Goal: Task Accomplishment & Management: Use online tool/utility

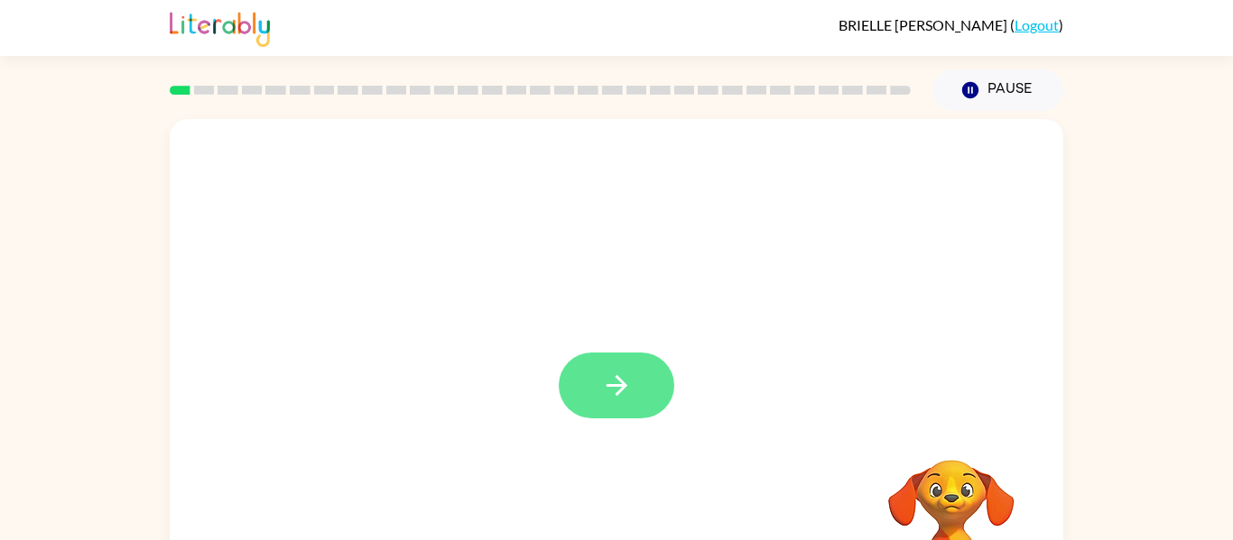
click at [609, 397] on icon "button" at bounding box center [617, 386] width 32 height 32
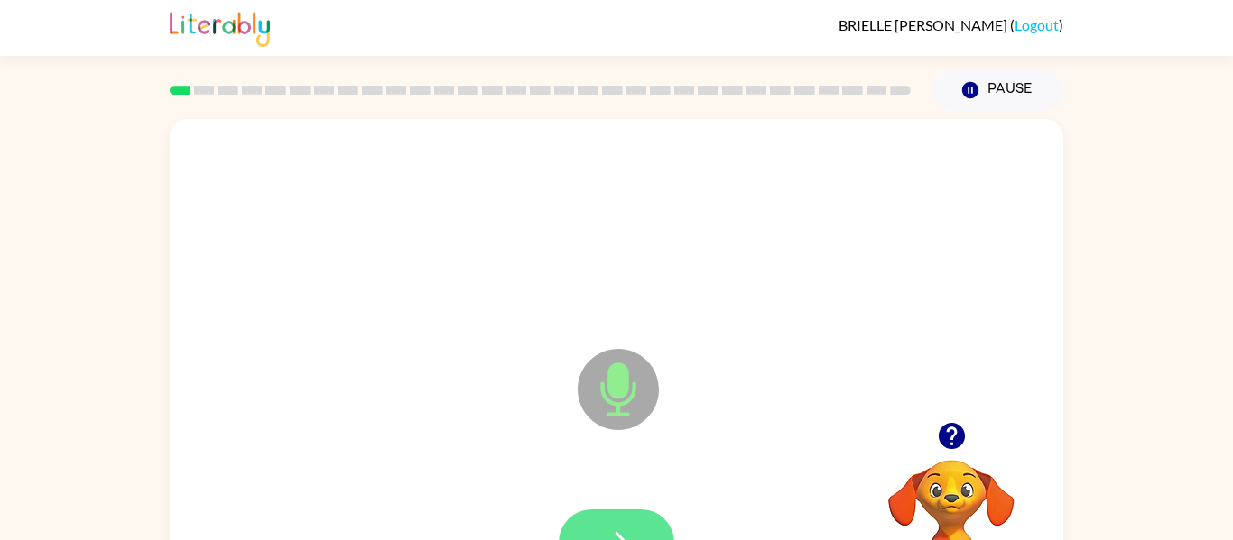
click at [619, 533] on icon "button" at bounding box center [617, 543] width 32 height 32
click at [627, 528] on icon "button" at bounding box center [617, 543] width 32 height 32
click at [619, 524] on button "button" at bounding box center [616, 543] width 115 height 66
click at [618, 520] on button "button" at bounding box center [616, 543] width 115 height 66
click at [650, 537] on button "button" at bounding box center [616, 543] width 115 height 66
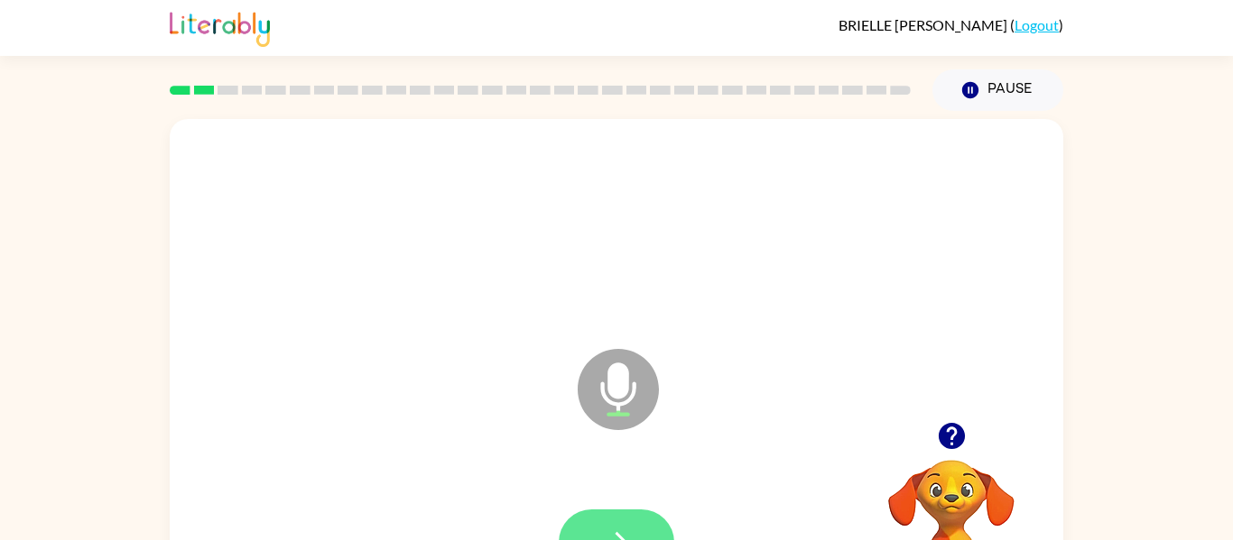
click at [619, 522] on button "button" at bounding box center [616, 543] width 115 height 66
click at [622, 533] on icon "button" at bounding box center [617, 543] width 32 height 32
click at [633, 531] on button "button" at bounding box center [616, 543] width 115 height 66
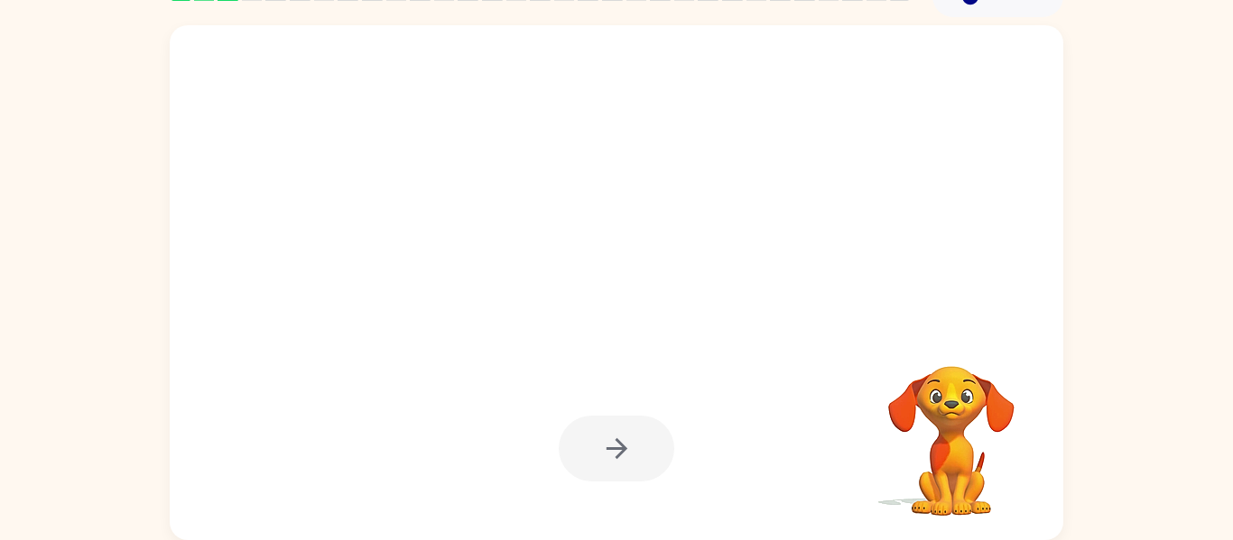
scroll to position [92, 0]
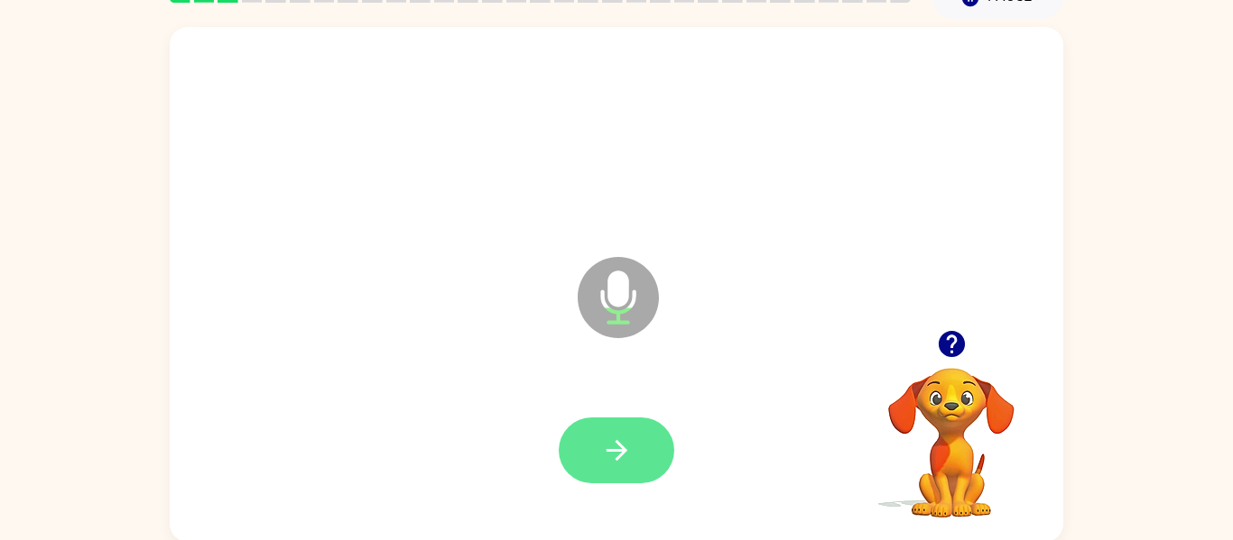
click at [641, 448] on button "button" at bounding box center [616, 451] width 115 height 66
click at [632, 466] on icon "button" at bounding box center [617, 451] width 32 height 32
click at [614, 461] on icon "button" at bounding box center [617, 451] width 32 height 32
click at [627, 454] on icon "button" at bounding box center [617, 451] width 32 height 32
click at [641, 459] on button "button" at bounding box center [616, 451] width 115 height 66
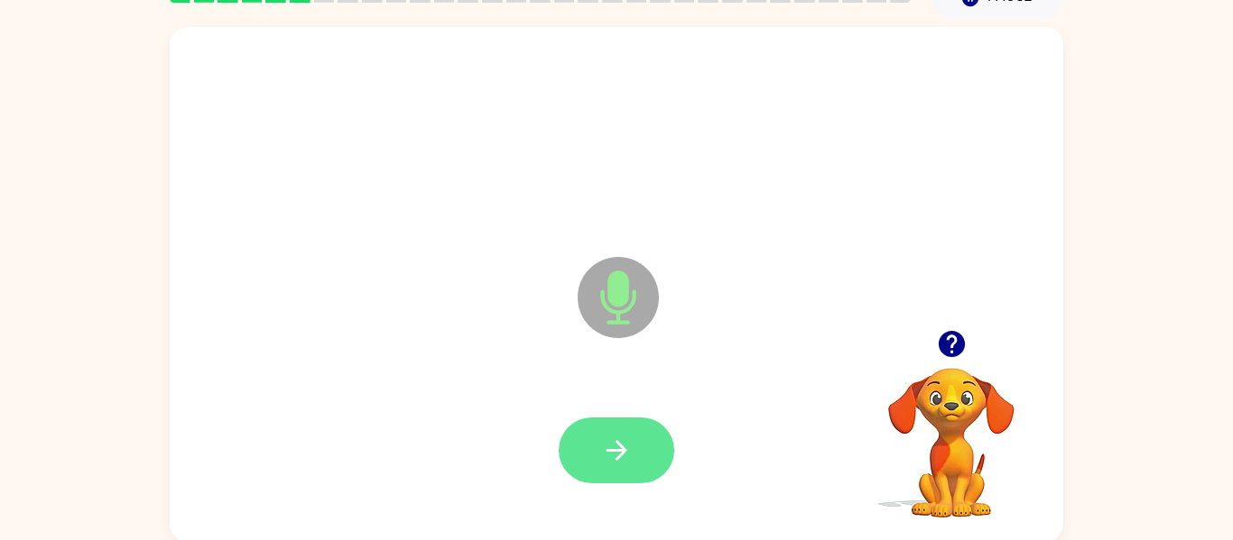
click at [636, 446] on button "button" at bounding box center [616, 451] width 115 height 66
click at [614, 474] on button "button" at bounding box center [616, 451] width 115 height 66
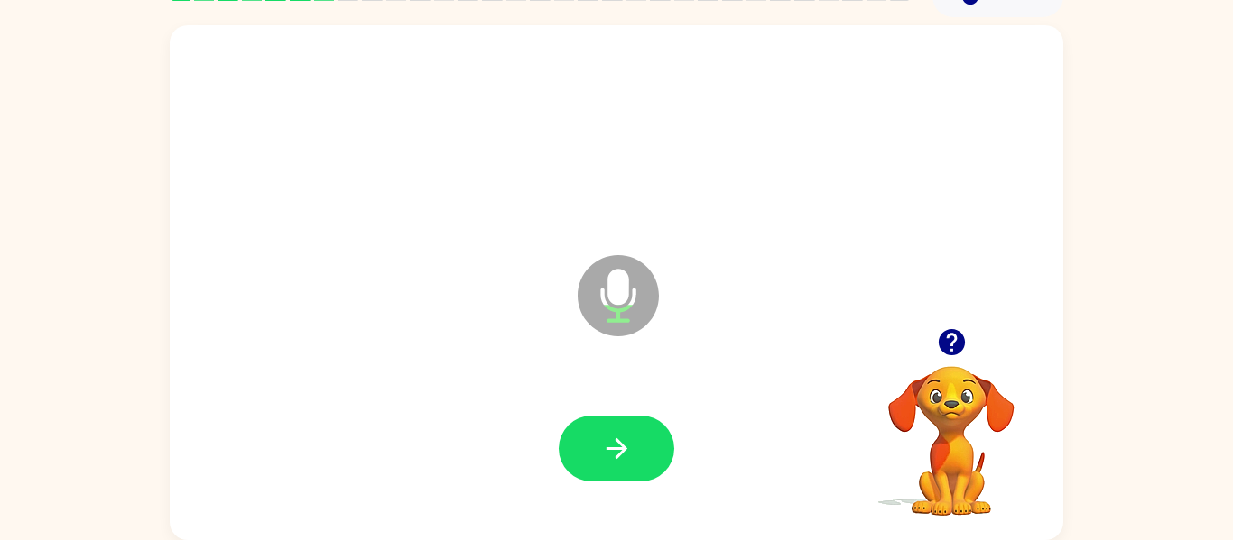
scroll to position [88, 0]
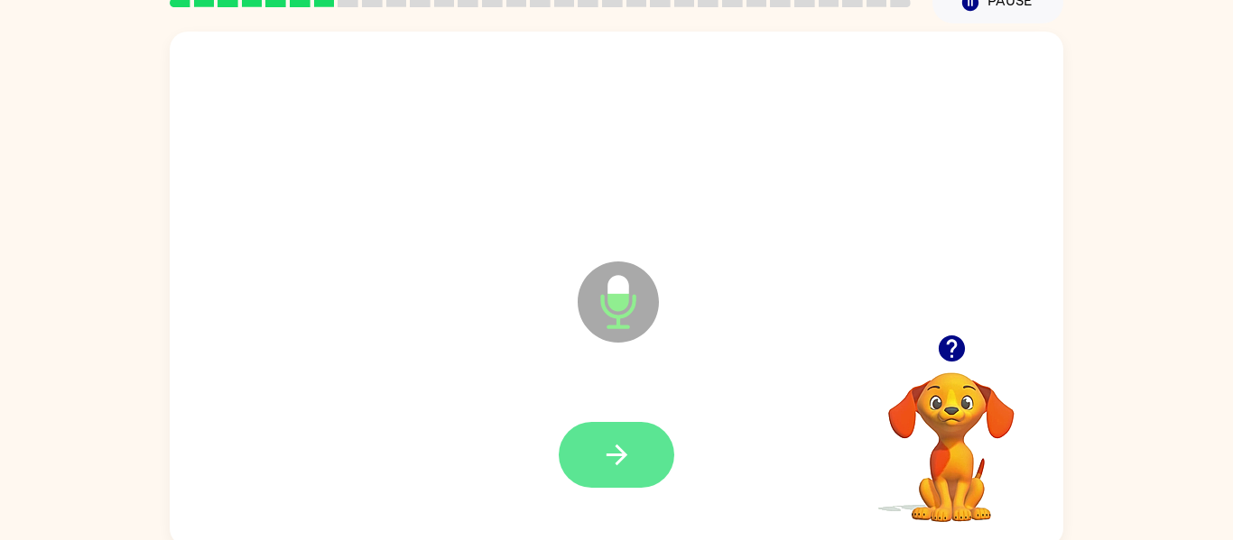
click at [622, 448] on icon "button" at bounding box center [617, 455] width 32 height 32
click at [646, 444] on button "button" at bounding box center [616, 455] width 115 height 66
click at [611, 463] on icon "button" at bounding box center [617, 455] width 32 height 32
click at [635, 449] on button "button" at bounding box center [616, 455] width 115 height 66
click at [635, 464] on button "button" at bounding box center [616, 455] width 115 height 66
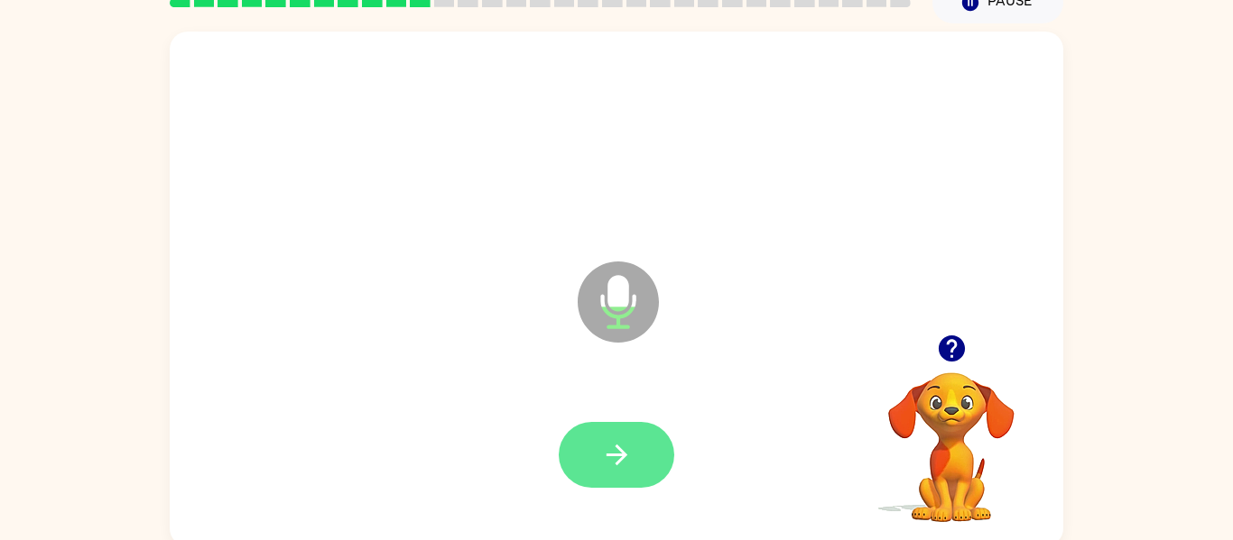
click at [659, 434] on button "button" at bounding box center [616, 455] width 115 height 66
click at [639, 467] on button "button" at bounding box center [616, 455] width 115 height 66
click at [635, 453] on button "button" at bounding box center [616, 455] width 115 height 66
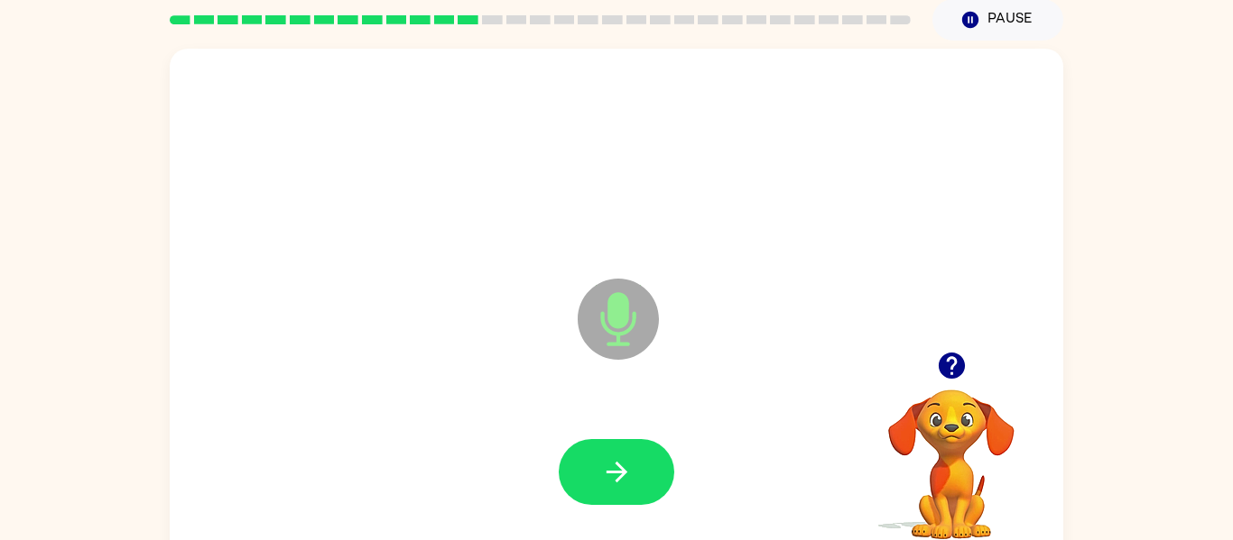
scroll to position [54, 0]
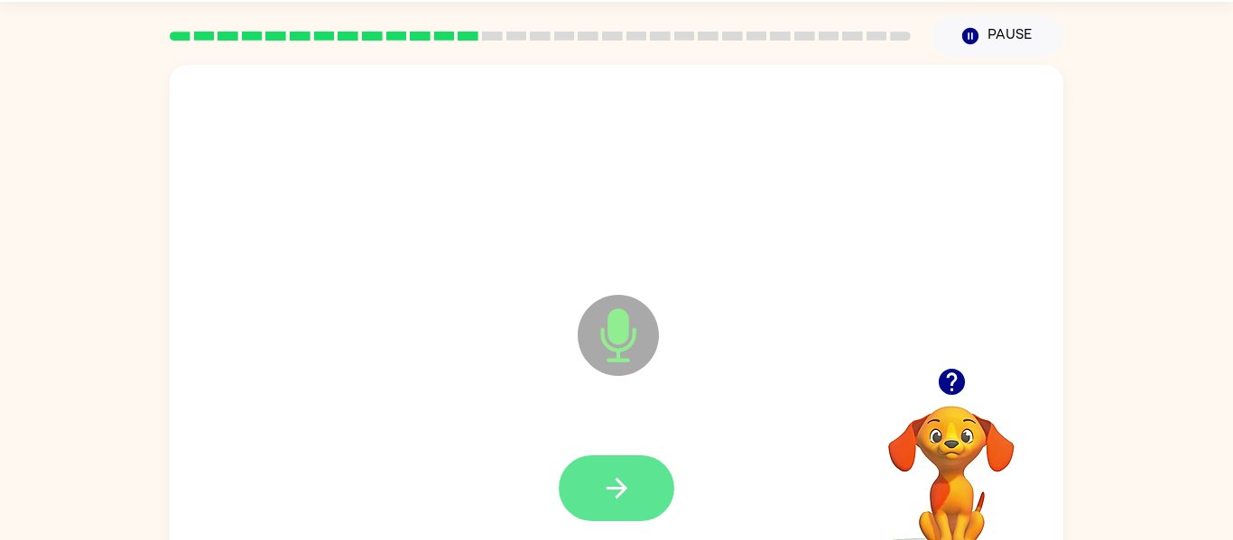
click at [617, 504] on button "button" at bounding box center [616, 489] width 115 height 66
click at [632, 499] on icon "button" at bounding box center [617, 489] width 32 height 32
click at [623, 474] on icon "button" at bounding box center [617, 489] width 32 height 32
click at [633, 483] on button "button" at bounding box center [616, 489] width 115 height 66
click at [634, 474] on button "button" at bounding box center [616, 489] width 115 height 66
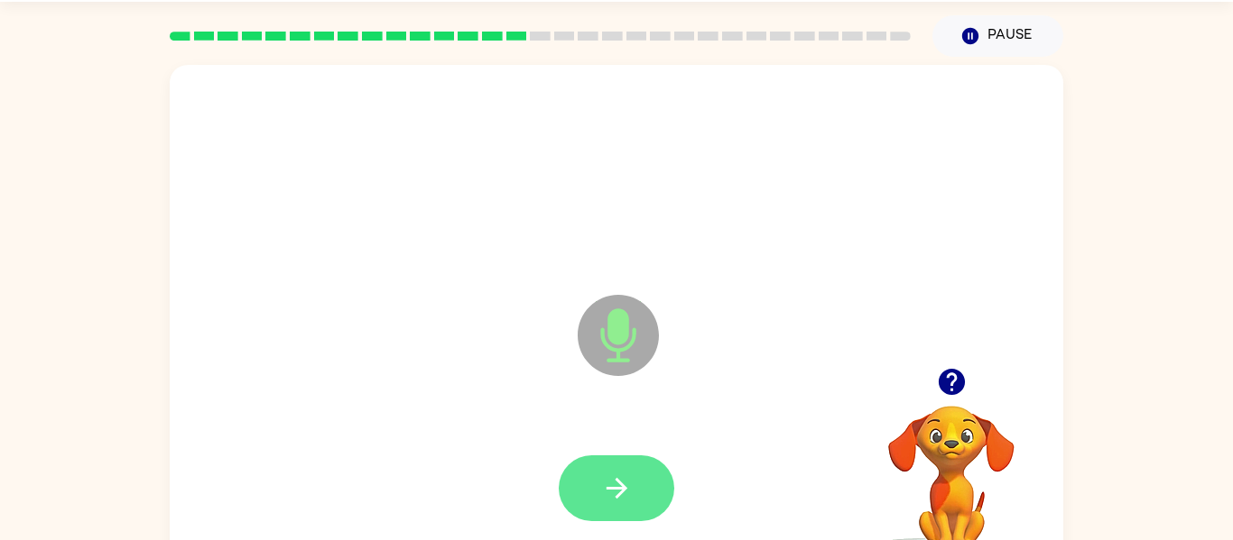
click at [642, 491] on button "button" at bounding box center [616, 489] width 115 height 66
click at [613, 519] on button "button" at bounding box center [616, 489] width 115 height 66
click at [631, 482] on icon "button" at bounding box center [617, 489] width 32 height 32
click at [612, 471] on button "button" at bounding box center [616, 489] width 115 height 66
click at [633, 480] on button "button" at bounding box center [616, 489] width 115 height 66
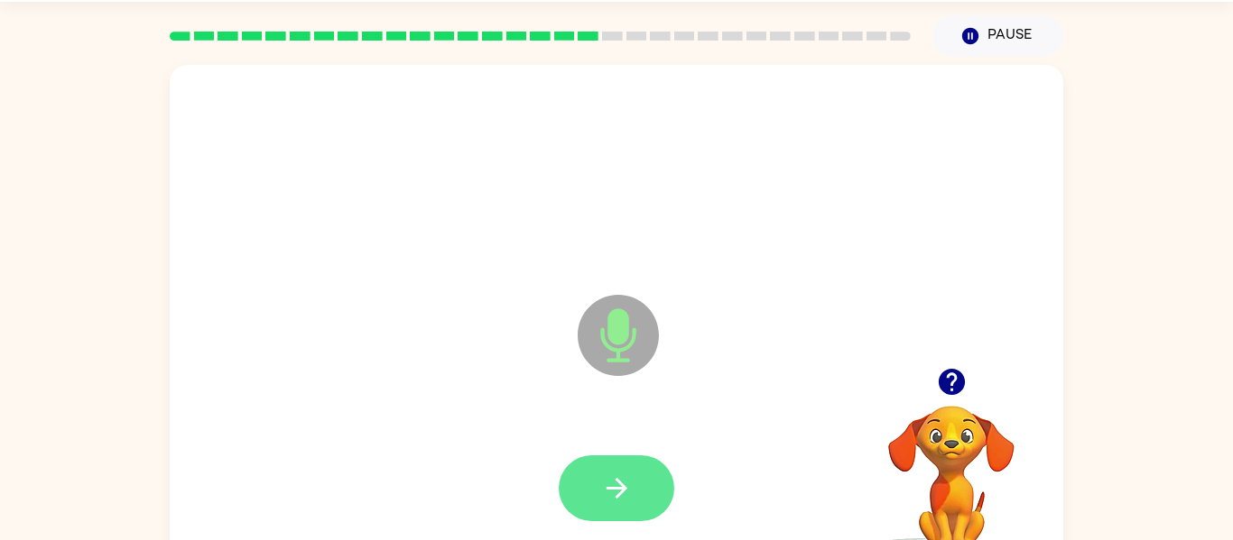
click at [596, 485] on button "button" at bounding box center [616, 489] width 115 height 66
click at [635, 485] on button "button" at bounding box center [616, 489] width 115 height 66
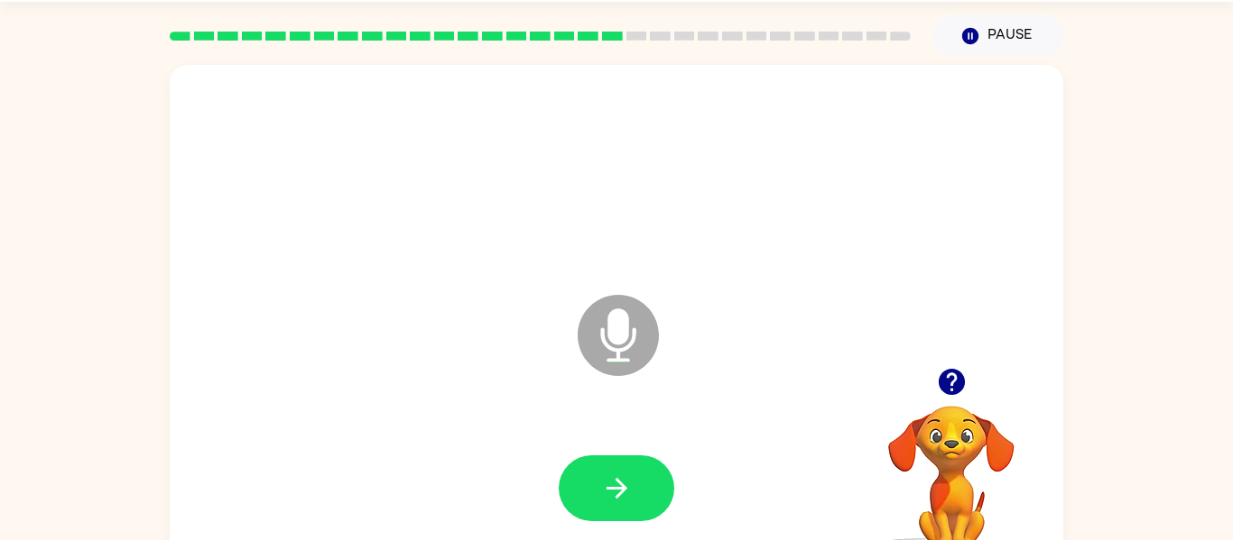
click at [945, 396] on icon "button" at bounding box center [952, 382] width 32 height 32
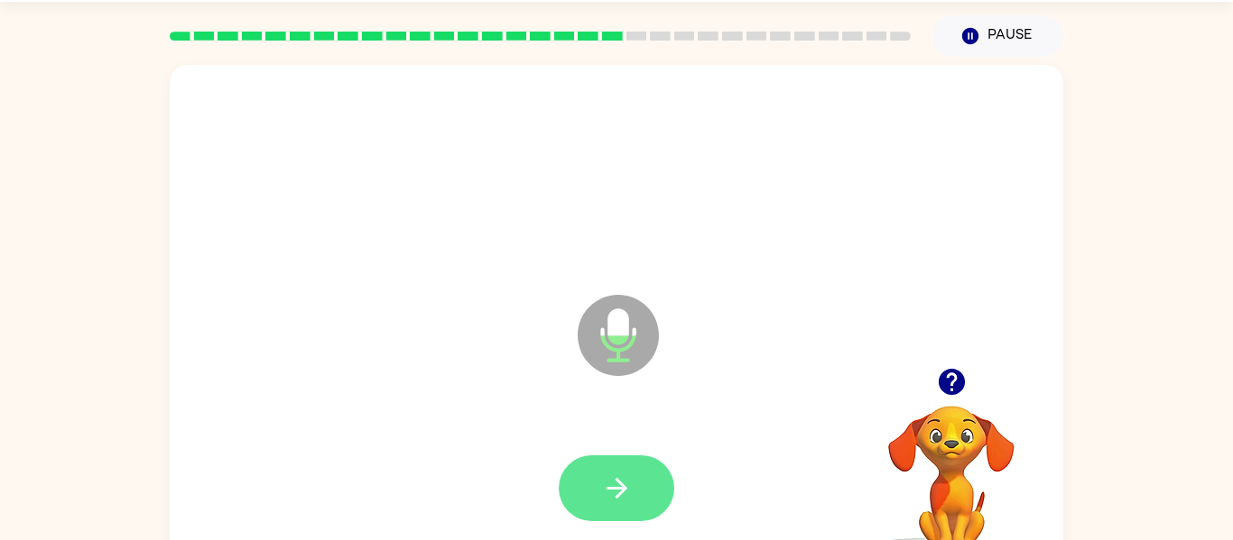
click at [641, 477] on button "button" at bounding box center [616, 489] width 115 height 66
click at [621, 480] on icon "button" at bounding box center [617, 489] width 32 height 32
click at [636, 491] on button "button" at bounding box center [616, 489] width 115 height 66
click at [624, 494] on icon "button" at bounding box center [617, 489] width 32 height 32
click at [636, 498] on button "button" at bounding box center [616, 489] width 115 height 66
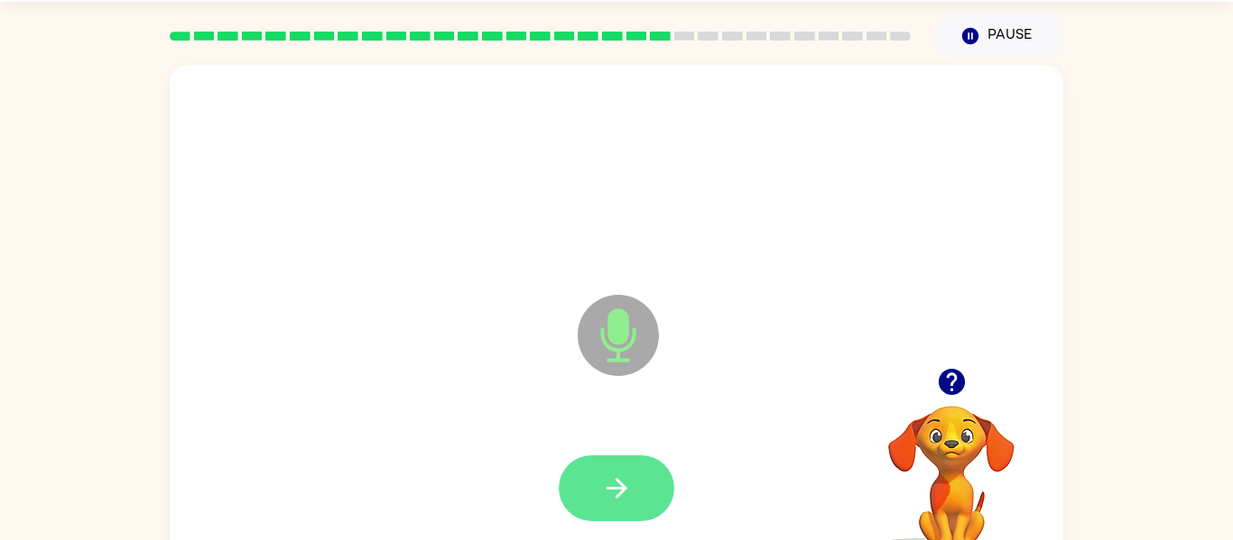
click at [631, 458] on button "button" at bounding box center [616, 489] width 115 height 66
click at [623, 491] on icon "button" at bounding box center [615, 488] width 21 height 21
click at [633, 477] on button "button" at bounding box center [616, 489] width 115 height 66
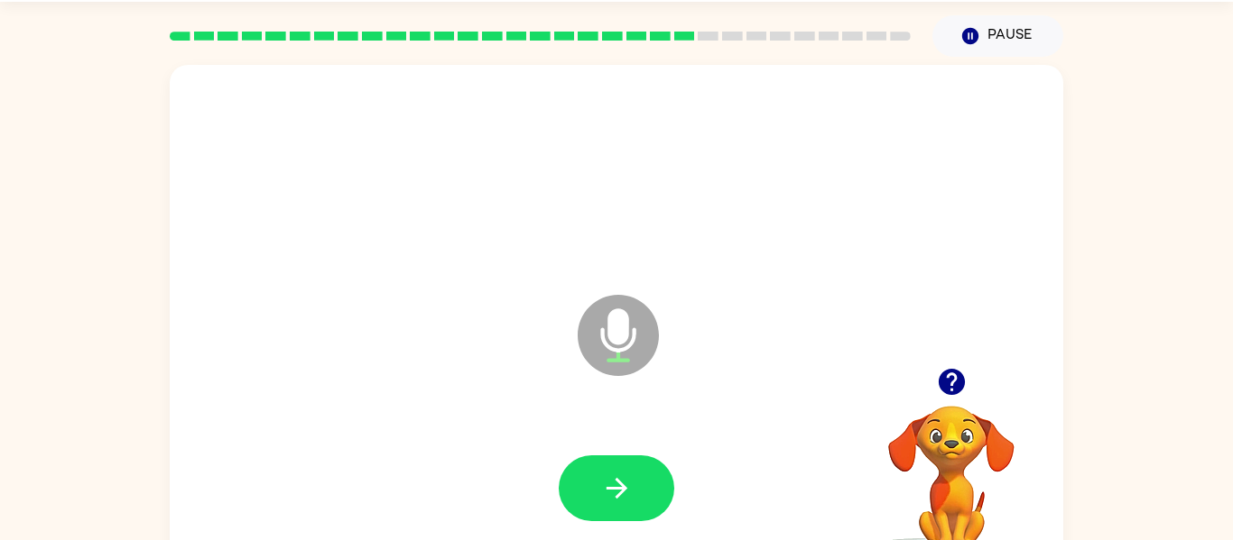
click at [958, 373] on icon "button" at bounding box center [950, 382] width 26 height 26
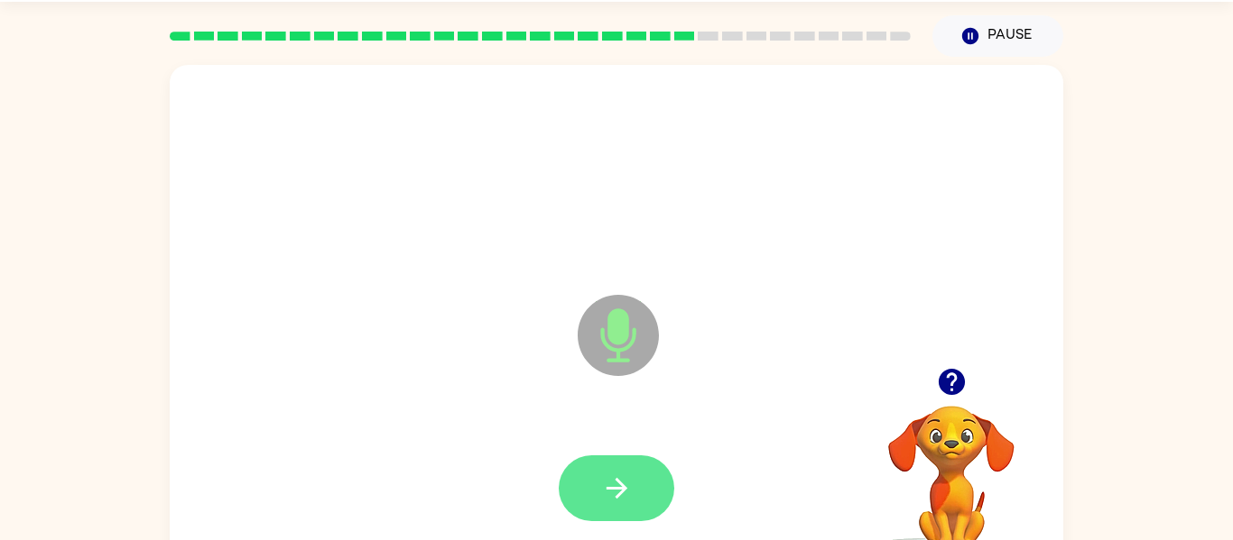
click at [629, 481] on icon "button" at bounding box center [617, 489] width 32 height 32
click at [627, 478] on icon "button" at bounding box center [617, 489] width 32 height 32
click at [625, 483] on icon "button" at bounding box center [617, 489] width 32 height 32
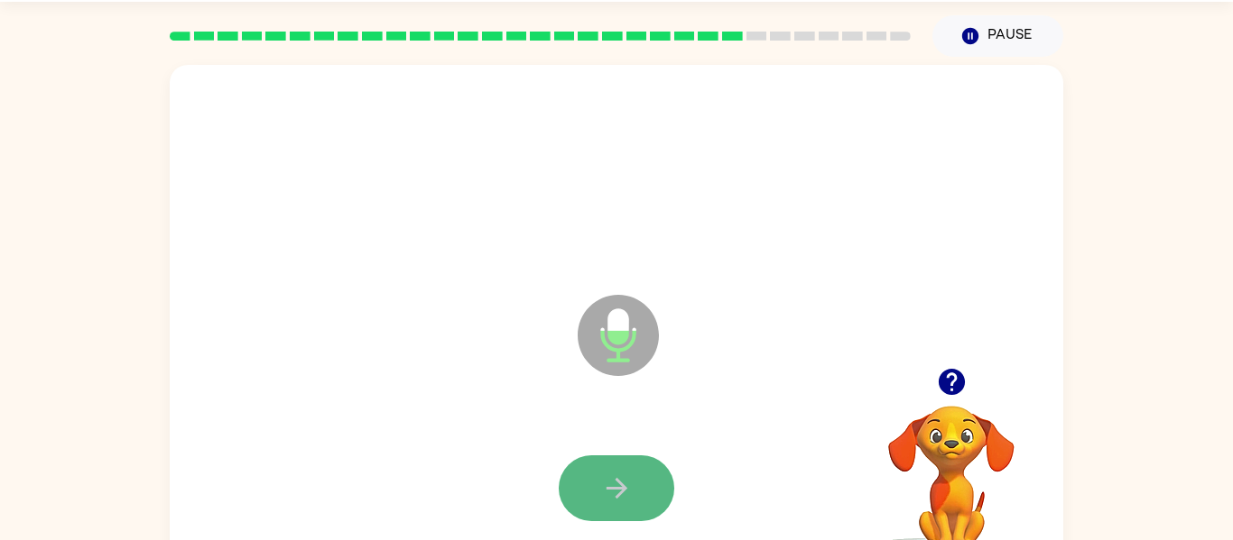
click at [620, 476] on icon "button" at bounding box center [617, 489] width 32 height 32
click at [647, 471] on button "button" at bounding box center [616, 489] width 115 height 66
click at [644, 488] on button "button" at bounding box center [616, 489] width 115 height 66
click at [624, 460] on button "button" at bounding box center [616, 489] width 115 height 66
click at [636, 492] on button "button" at bounding box center [616, 489] width 115 height 66
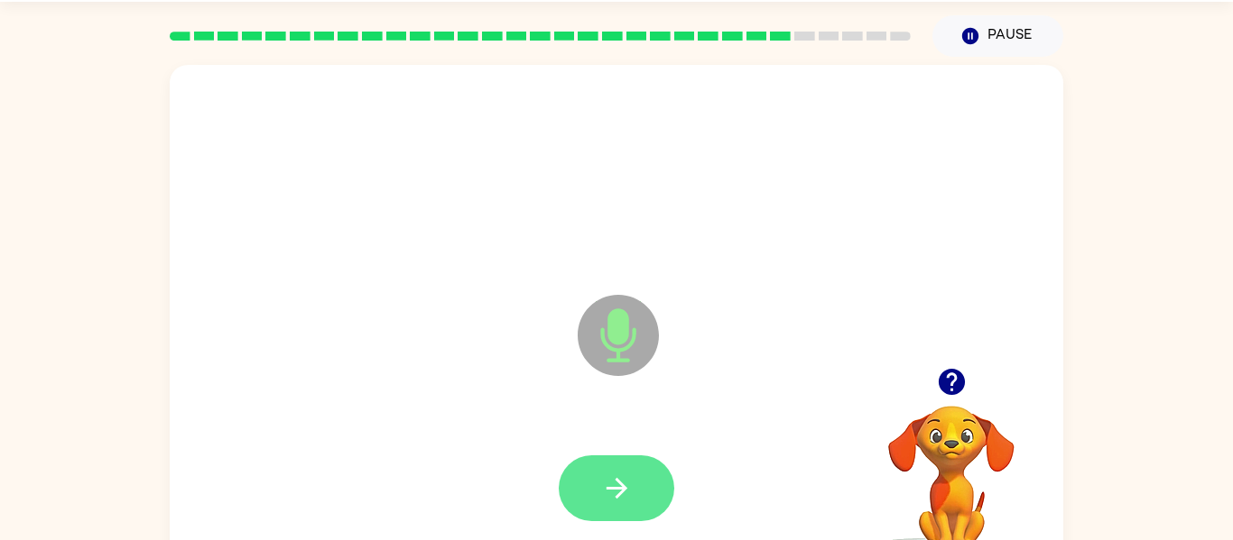
click at [619, 473] on icon "button" at bounding box center [617, 489] width 32 height 32
click at [625, 503] on icon "button" at bounding box center [617, 489] width 32 height 32
click at [618, 487] on icon "button" at bounding box center [615, 488] width 21 height 21
click at [633, 491] on button "button" at bounding box center [616, 489] width 115 height 66
click at [654, 479] on button "button" at bounding box center [616, 489] width 115 height 66
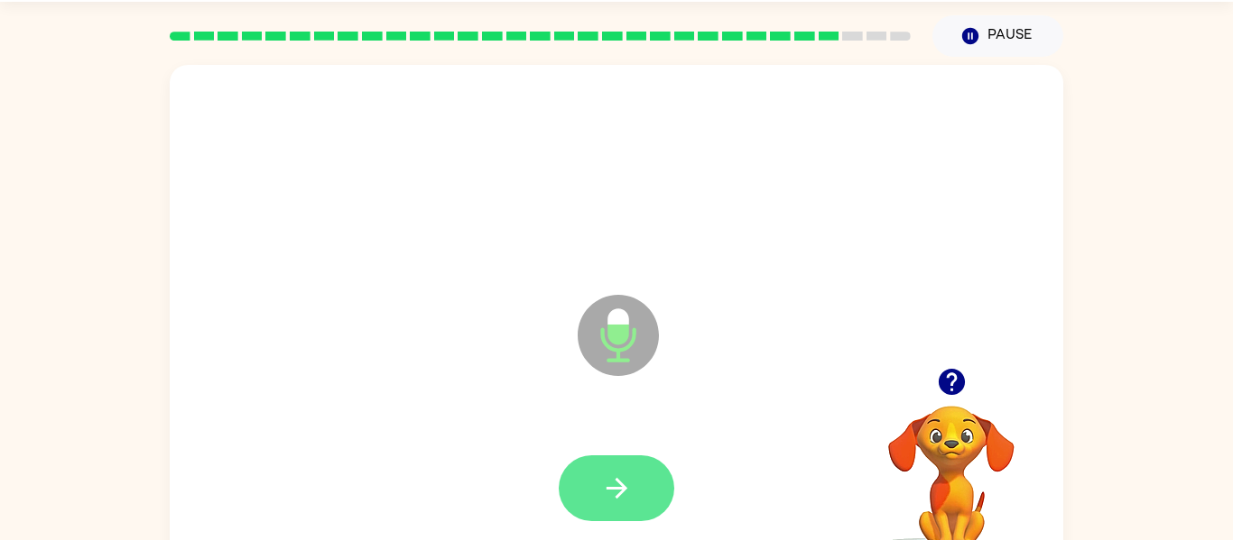
click at [633, 479] on button "button" at bounding box center [616, 489] width 115 height 66
click at [632, 479] on icon "button" at bounding box center [617, 489] width 32 height 32
click at [629, 488] on icon "button" at bounding box center [617, 489] width 32 height 32
click at [633, 513] on button "button" at bounding box center [616, 489] width 115 height 66
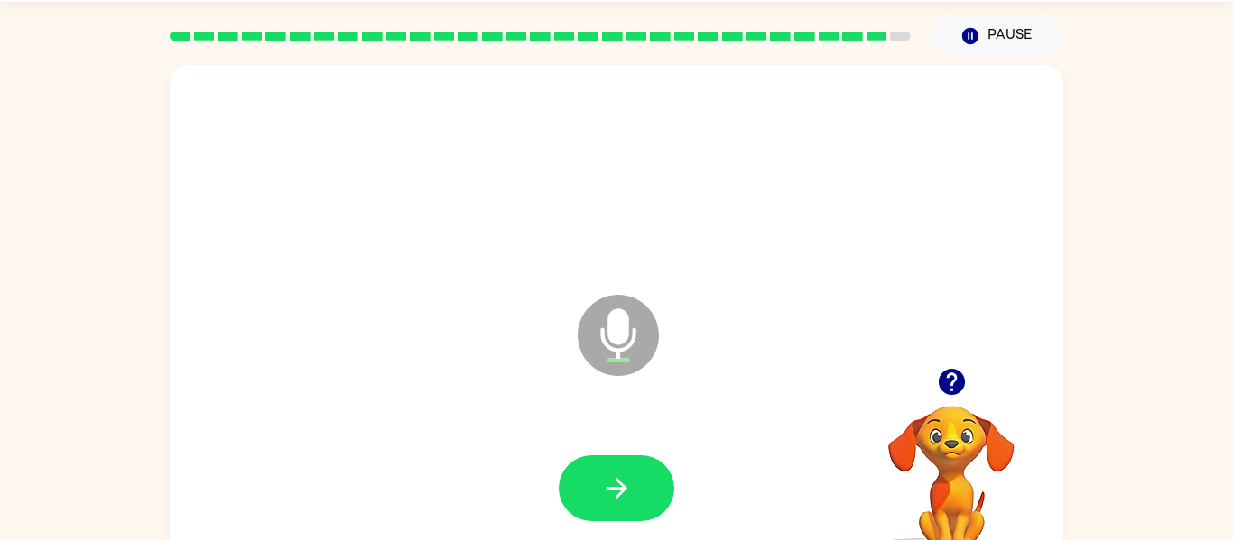
click at [962, 402] on button "button" at bounding box center [951, 382] width 46 height 46
click at [965, 383] on icon "button" at bounding box center [952, 382] width 32 height 32
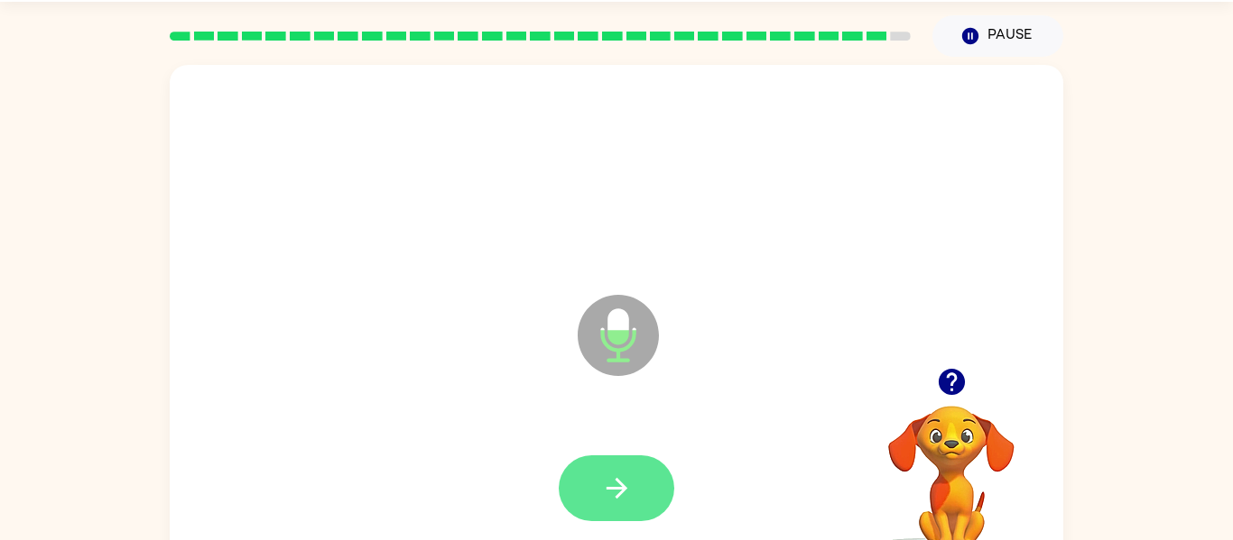
click at [636, 469] on button "button" at bounding box center [616, 489] width 115 height 66
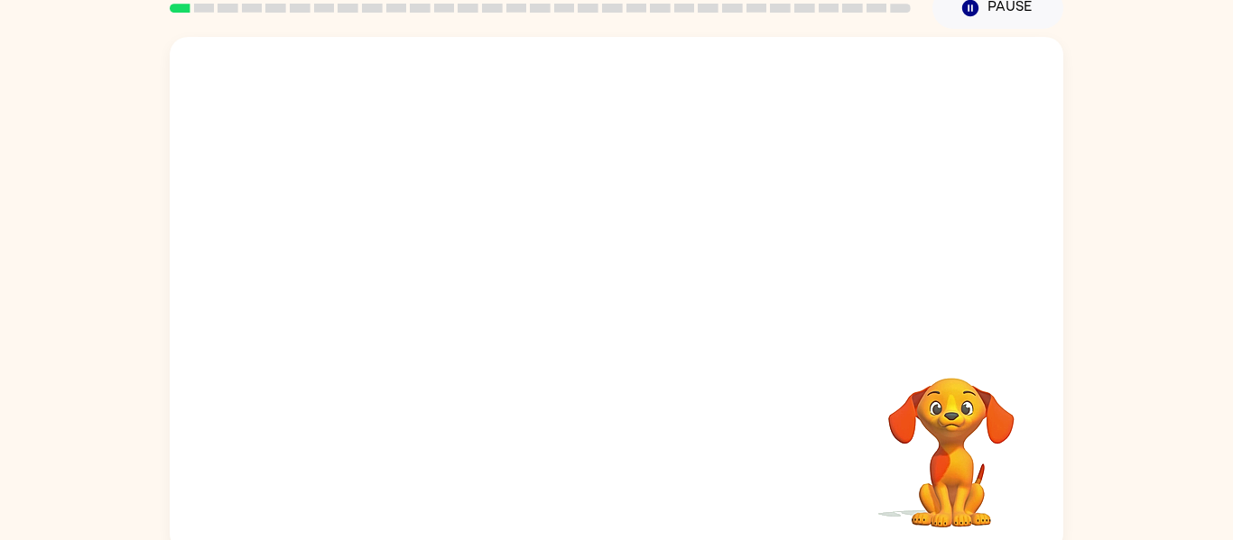
scroll to position [94, 0]
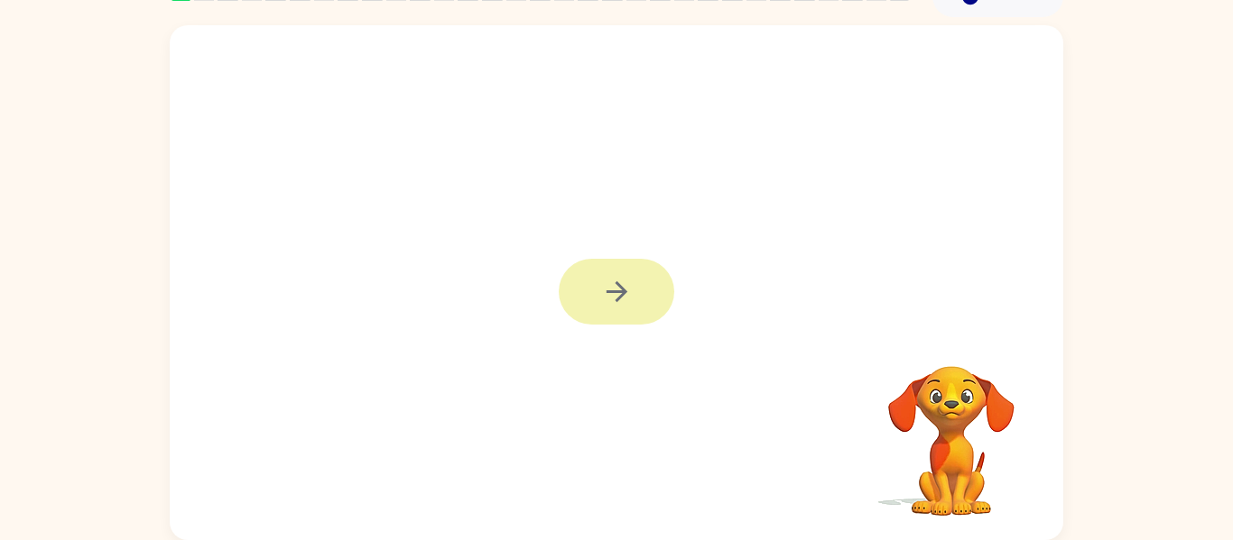
click at [632, 286] on icon "button" at bounding box center [617, 292] width 32 height 32
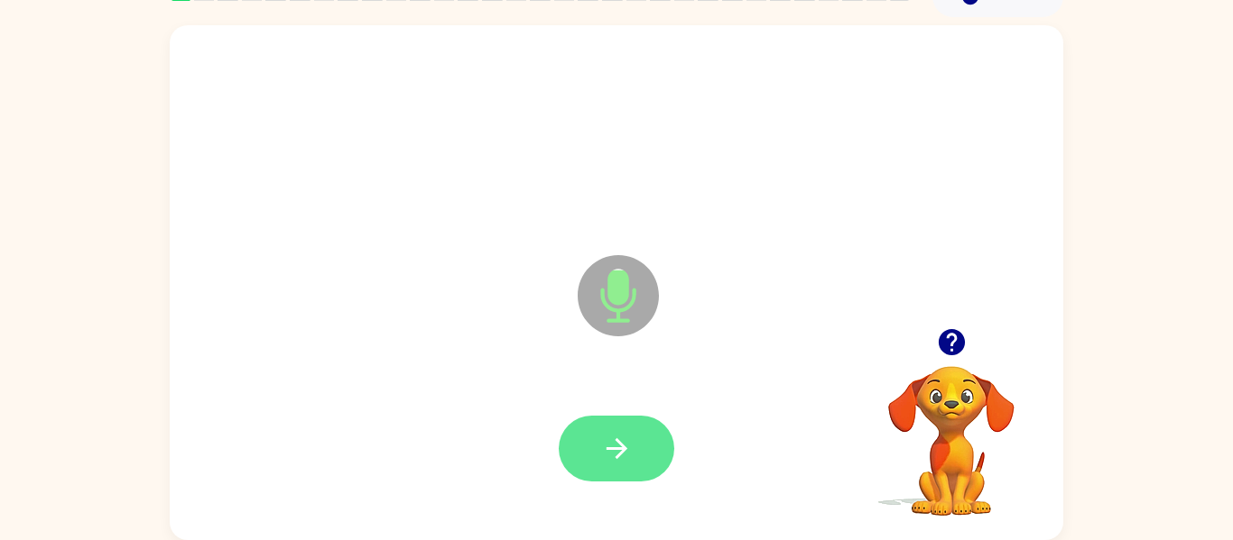
click at [611, 430] on button "button" at bounding box center [616, 449] width 115 height 66
click at [603, 419] on button "button" at bounding box center [616, 449] width 115 height 66
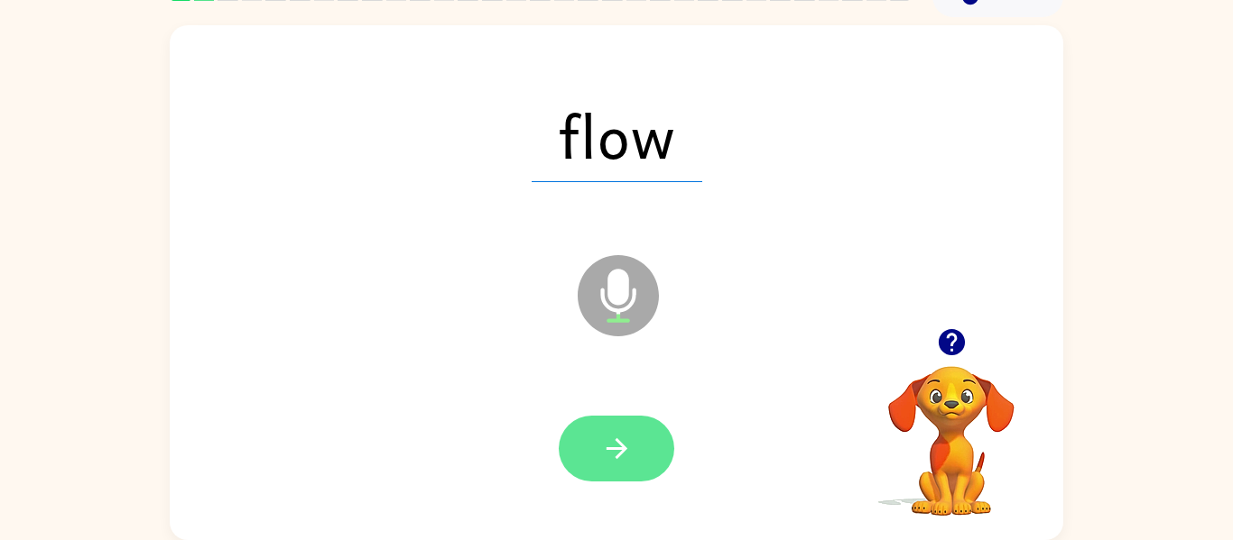
click at [628, 465] on button "button" at bounding box center [616, 449] width 115 height 66
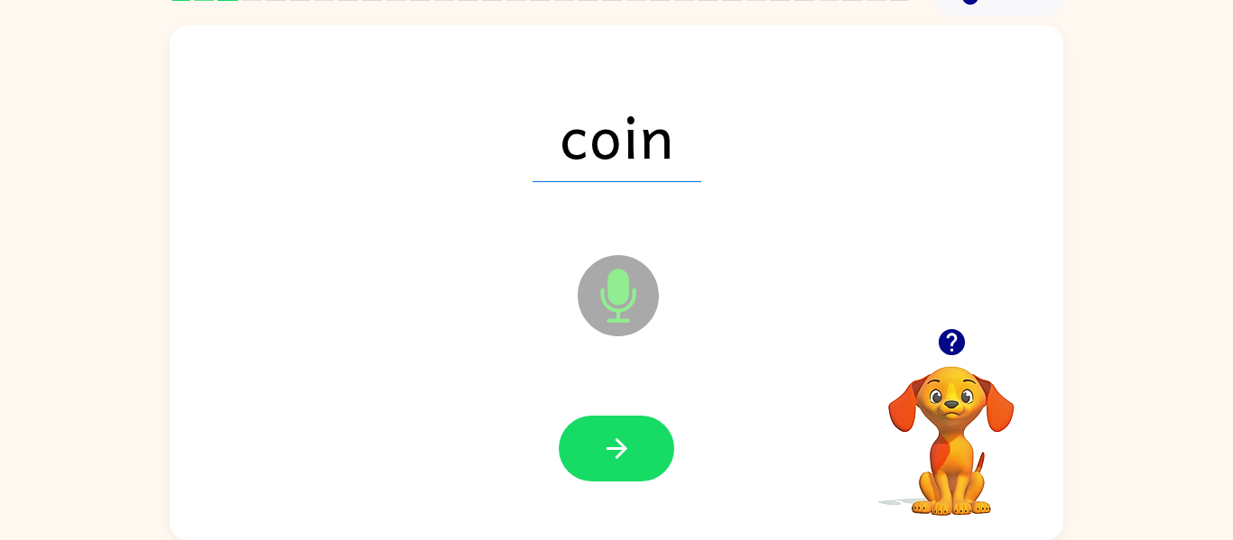
scroll to position [93, 0]
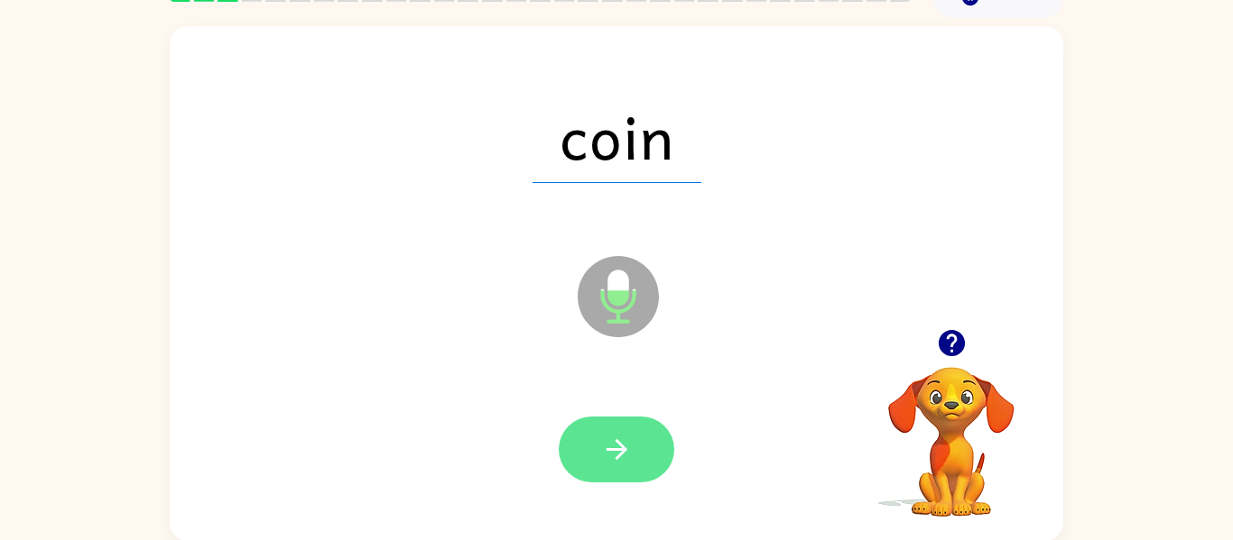
click at [621, 446] on icon "button" at bounding box center [615, 449] width 21 height 21
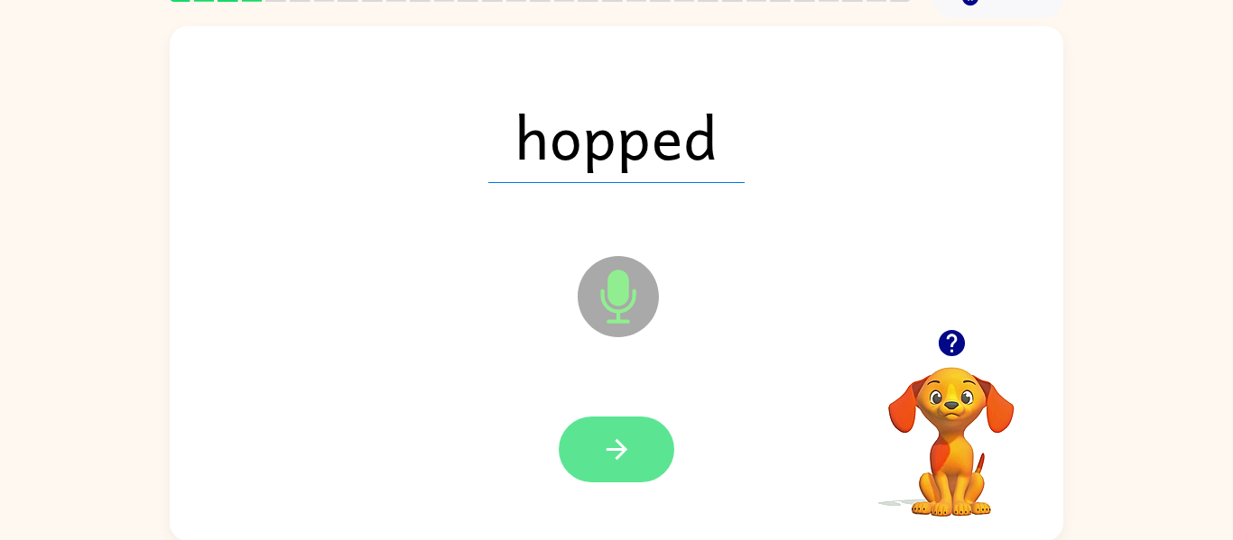
click at [642, 445] on button "button" at bounding box center [616, 450] width 115 height 66
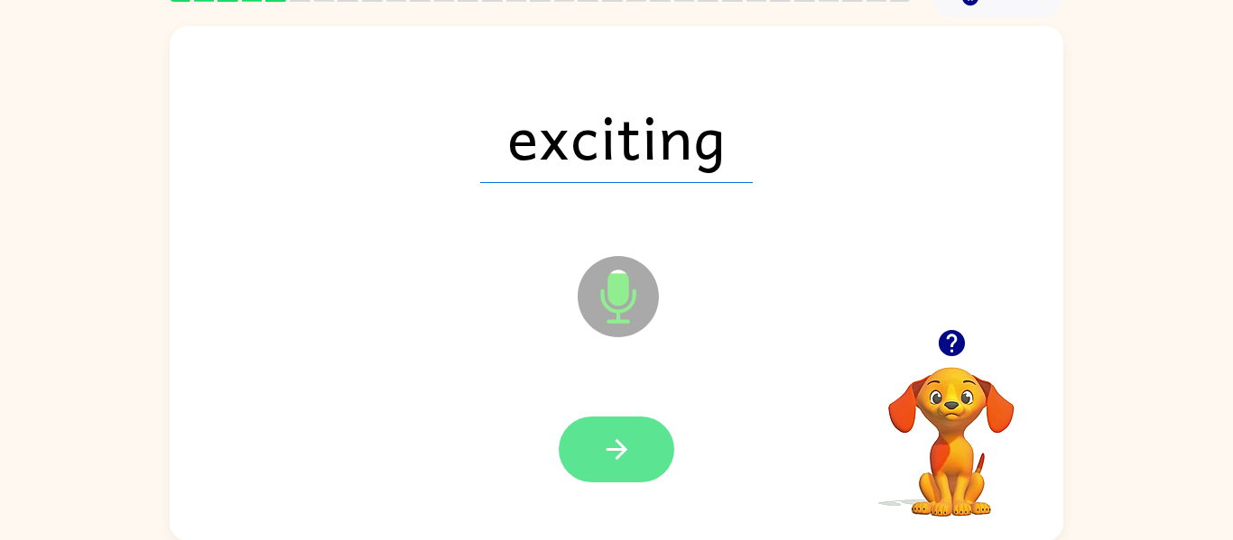
click at [640, 448] on button "button" at bounding box center [616, 450] width 115 height 66
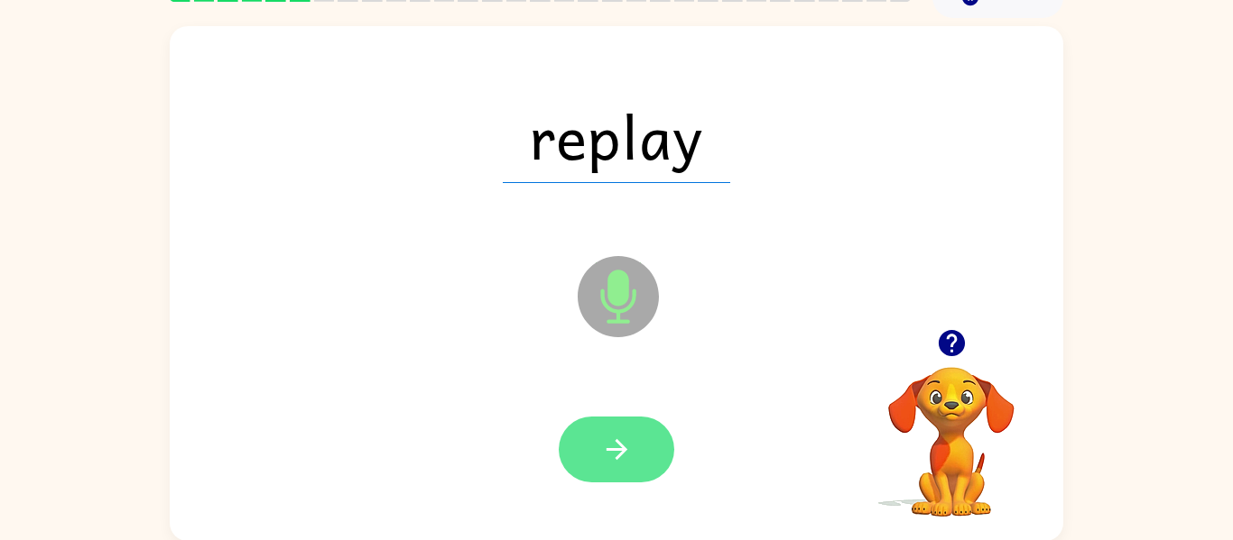
click at [639, 465] on button "button" at bounding box center [616, 450] width 115 height 66
click at [615, 455] on icon "button" at bounding box center [617, 450] width 32 height 32
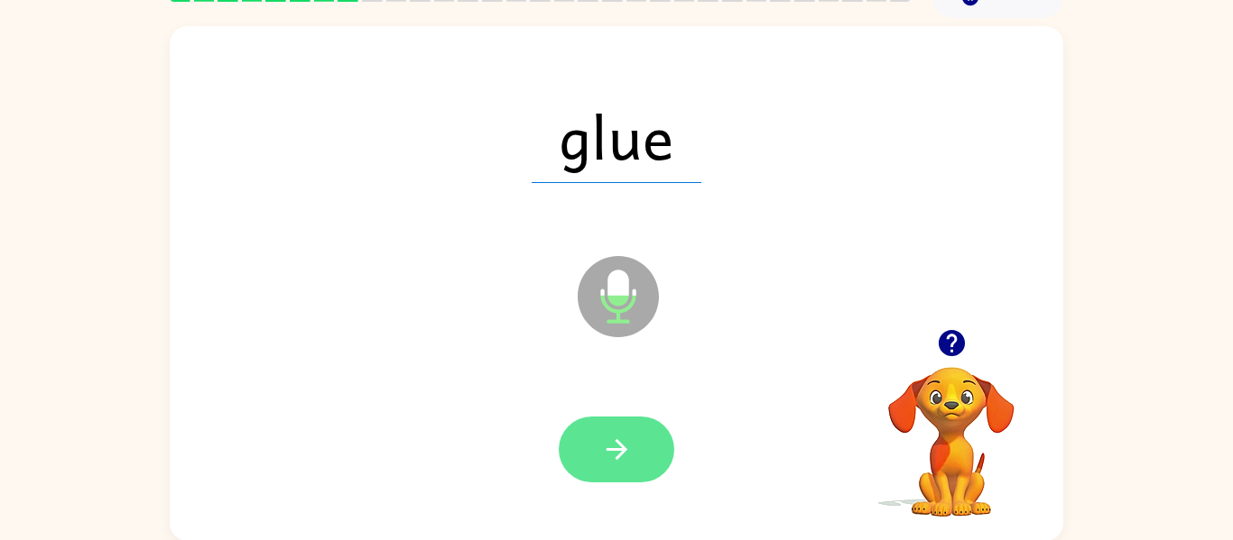
click at [631, 436] on icon "button" at bounding box center [617, 450] width 32 height 32
click at [639, 458] on button "button" at bounding box center [616, 450] width 115 height 66
click at [650, 473] on button "button" at bounding box center [616, 450] width 115 height 66
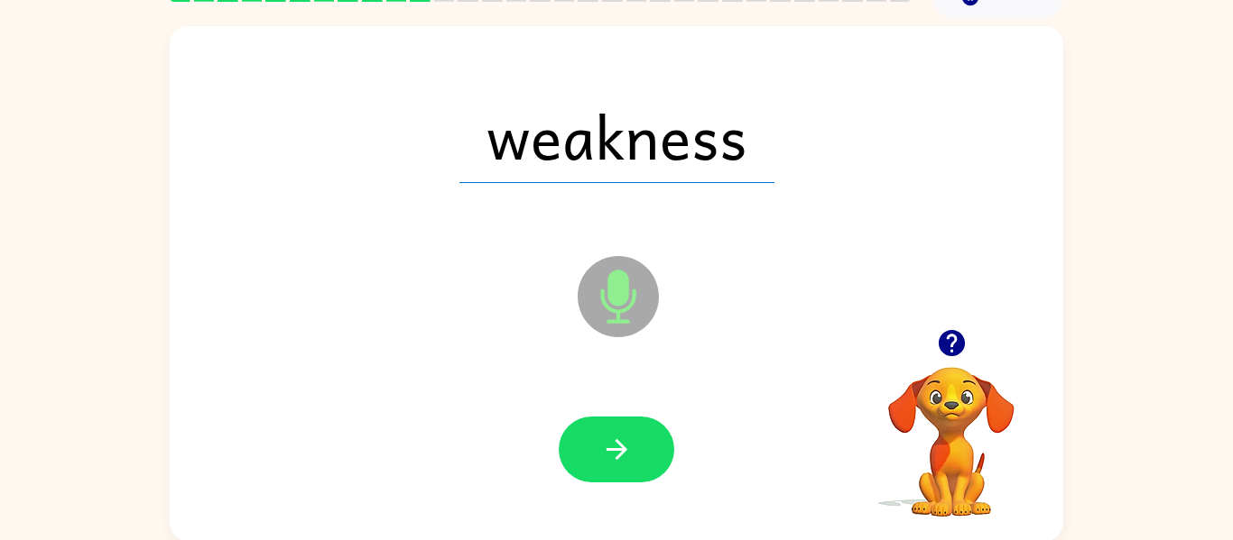
click at [661, 479] on div at bounding box center [616, 450] width 115 height 66
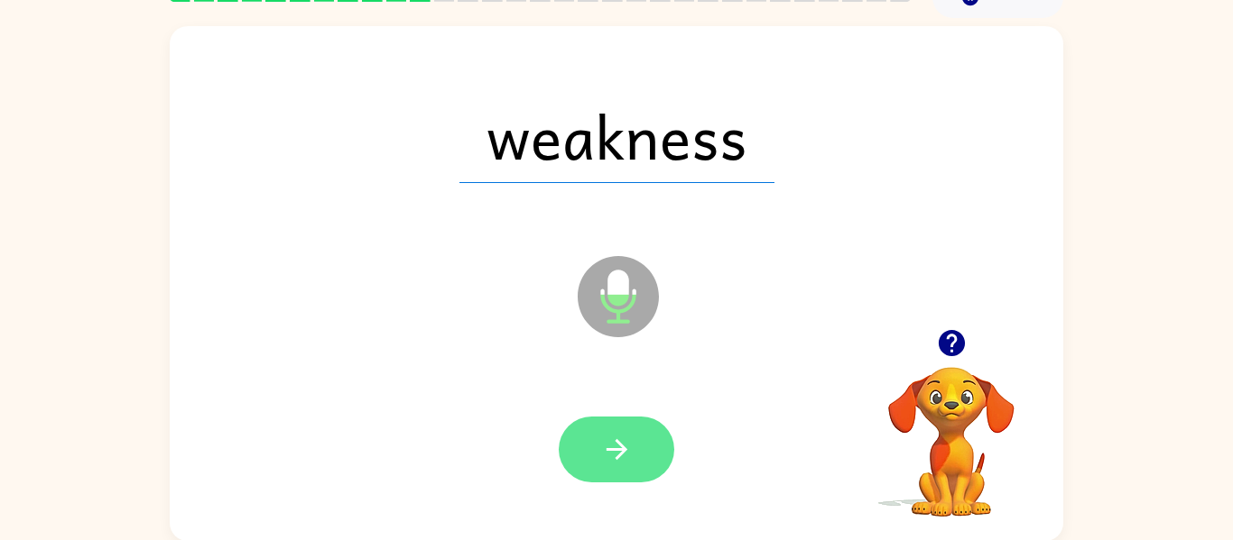
click at [623, 463] on icon "button" at bounding box center [617, 450] width 32 height 32
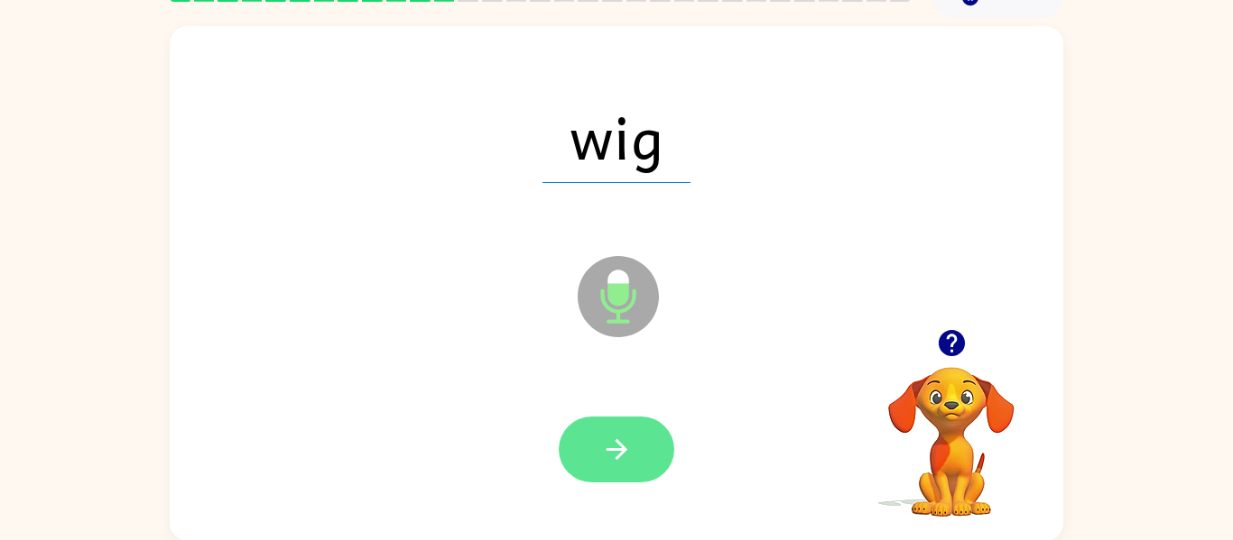
click at [623, 444] on icon "button" at bounding box center [617, 450] width 32 height 32
click at [632, 444] on icon "button" at bounding box center [617, 450] width 32 height 32
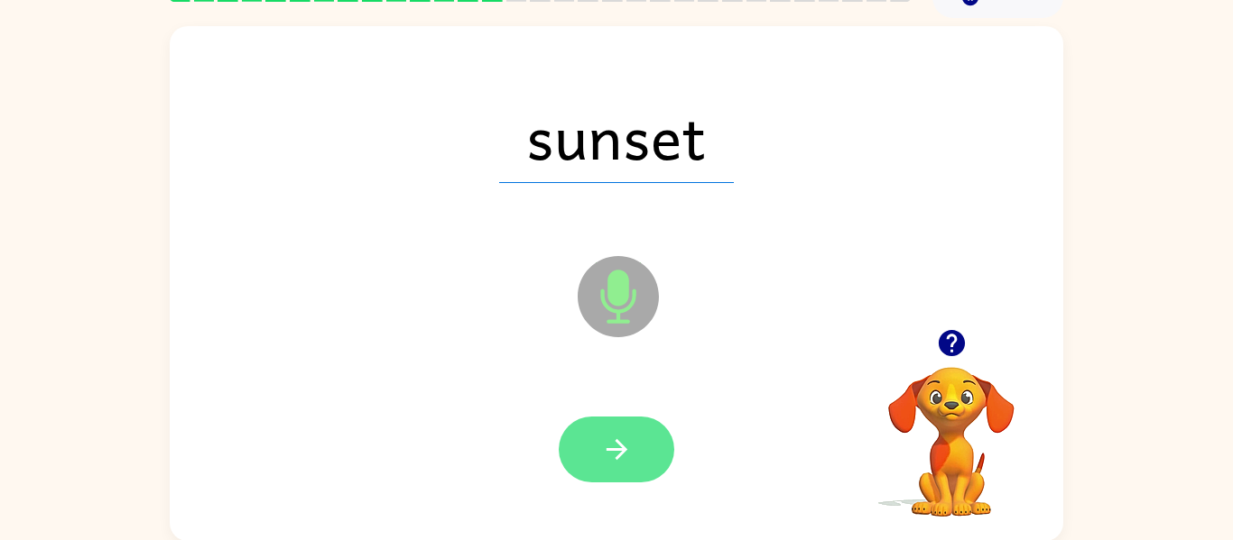
click at [621, 453] on icon "button" at bounding box center [615, 449] width 21 height 21
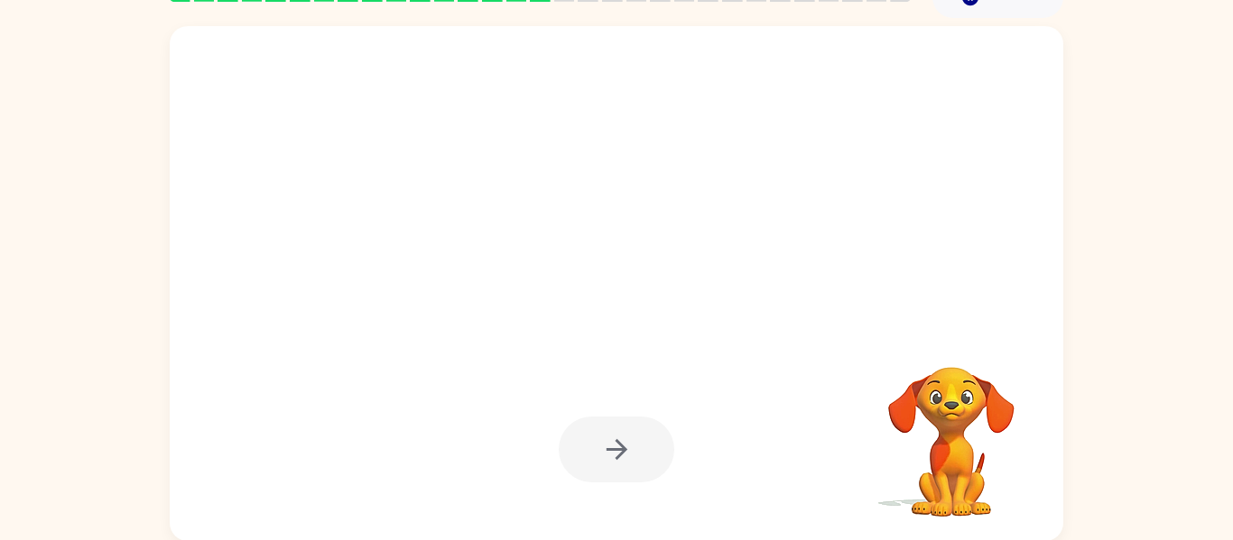
click at [634, 461] on div at bounding box center [616, 450] width 115 height 66
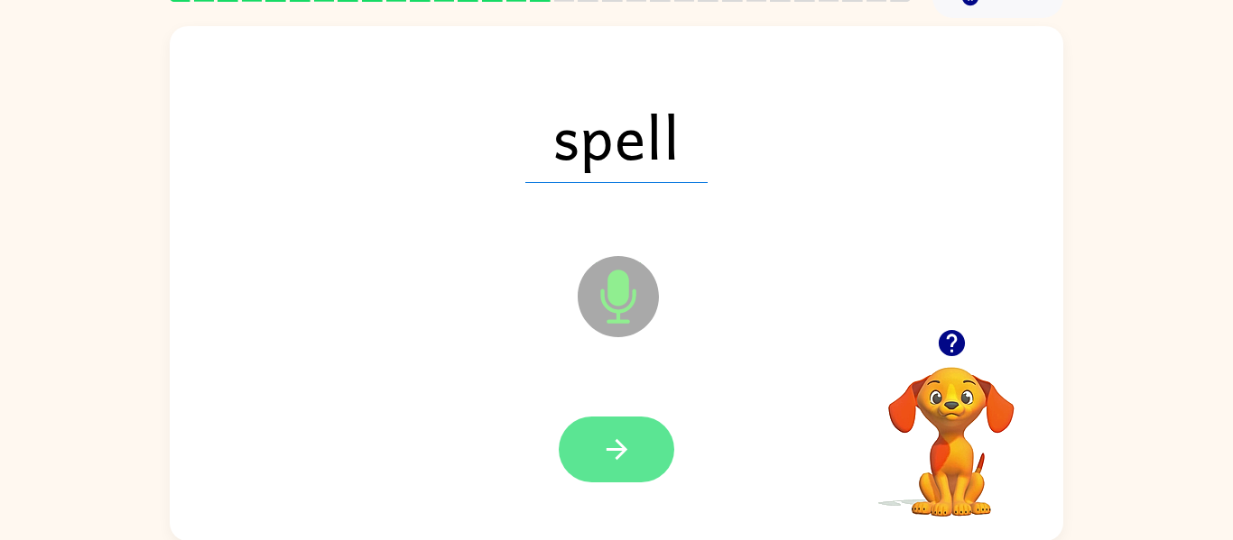
click at [619, 422] on button "button" at bounding box center [616, 450] width 115 height 66
click at [602, 463] on icon "button" at bounding box center [617, 450] width 32 height 32
click at [605, 430] on button "button" at bounding box center [616, 450] width 115 height 66
click at [620, 458] on icon "button" at bounding box center [617, 450] width 32 height 32
click at [611, 451] on icon "button" at bounding box center [617, 450] width 32 height 32
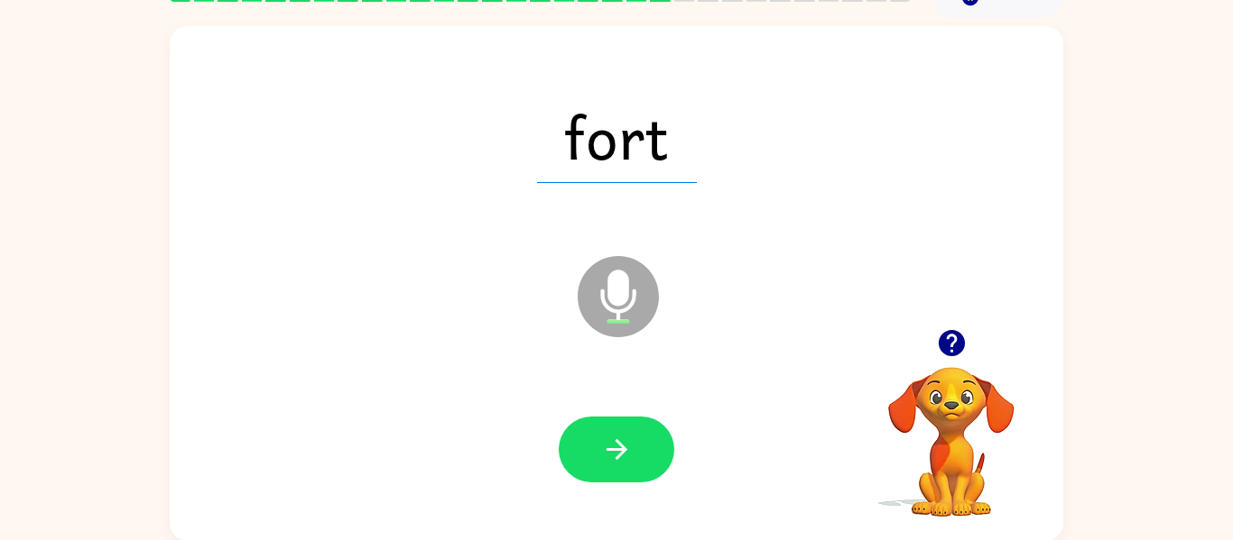
scroll to position [94, 0]
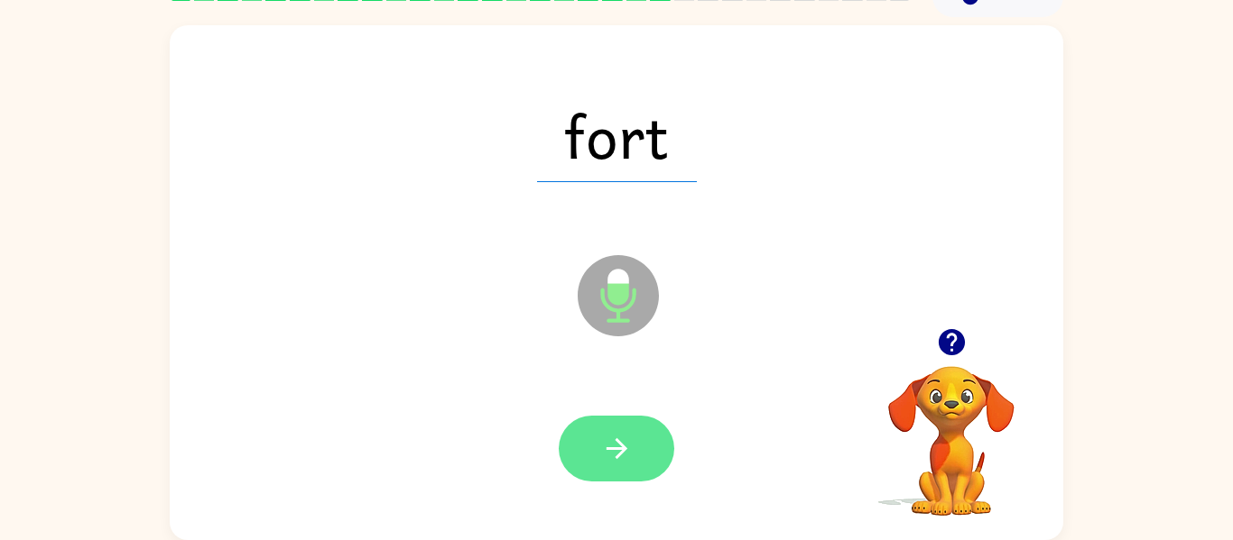
click at [615, 446] on icon "button" at bounding box center [617, 449] width 32 height 32
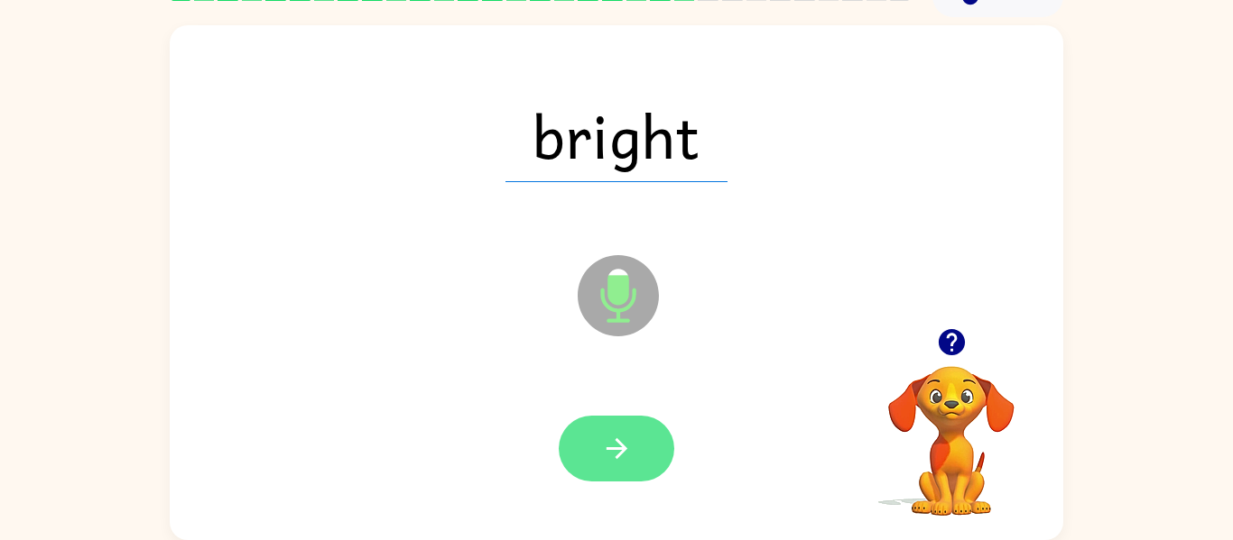
click at [642, 438] on button "button" at bounding box center [616, 449] width 115 height 66
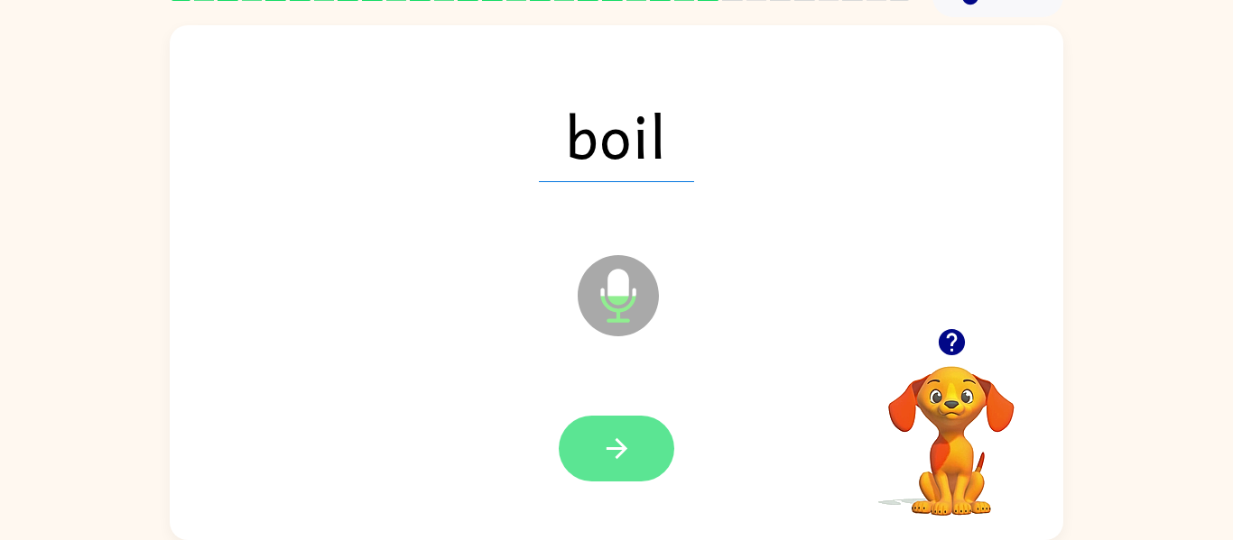
click at [630, 453] on icon "button" at bounding box center [617, 449] width 32 height 32
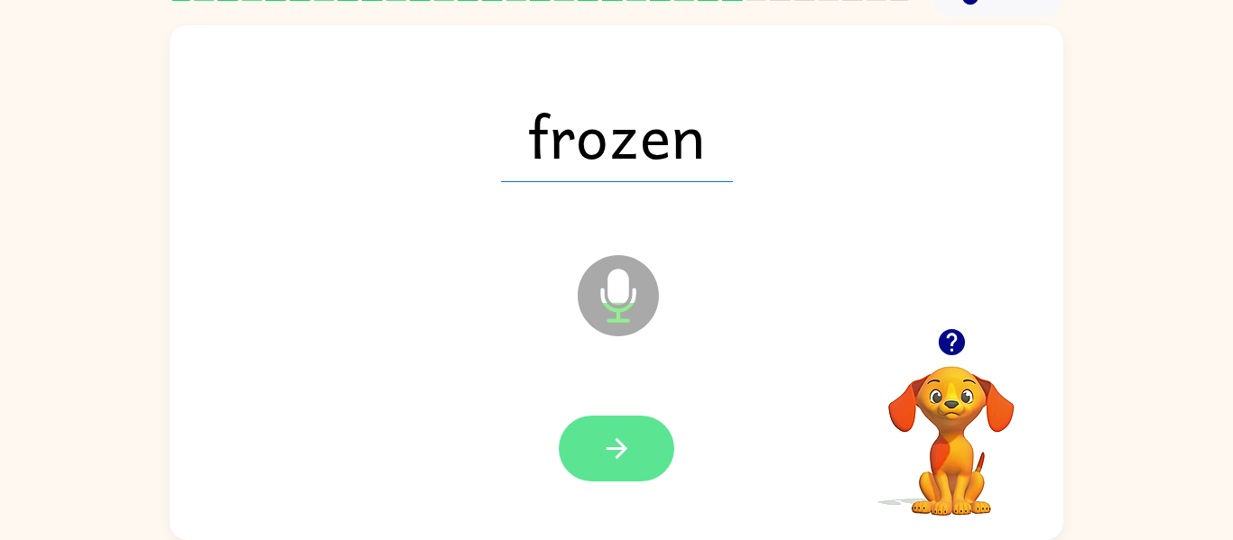
click at [619, 450] on icon "button" at bounding box center [617, 449] width 32 height 32
click at [623, 455] on icon "button" at bounding box center [617, 449] width 32 height 32
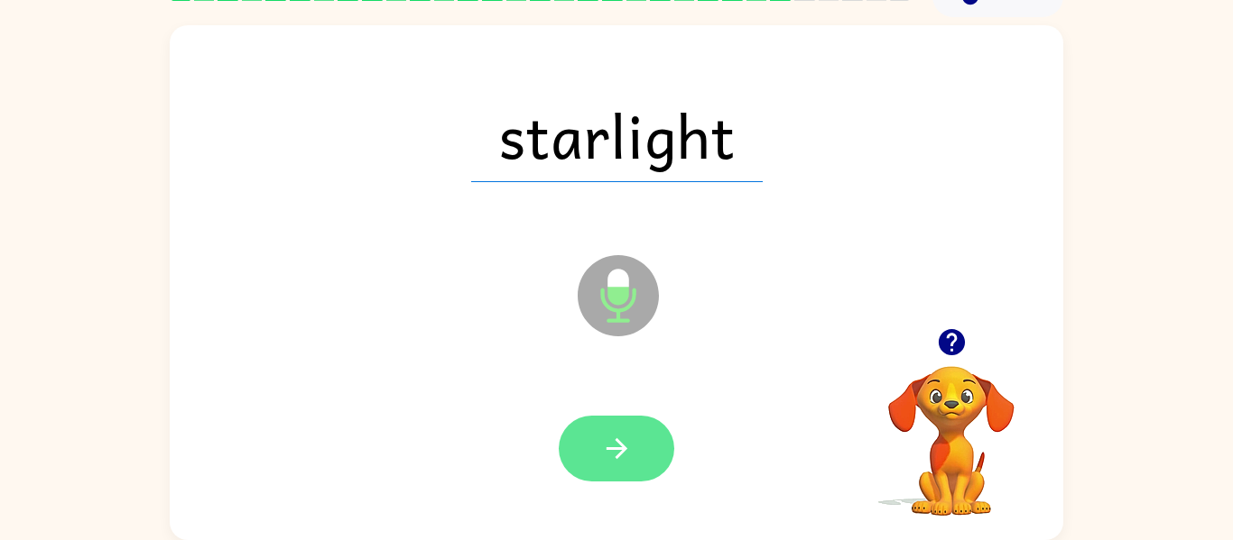
click at [623, 451] on icon "button" at bounding box center [615, 449] width 21 height 21
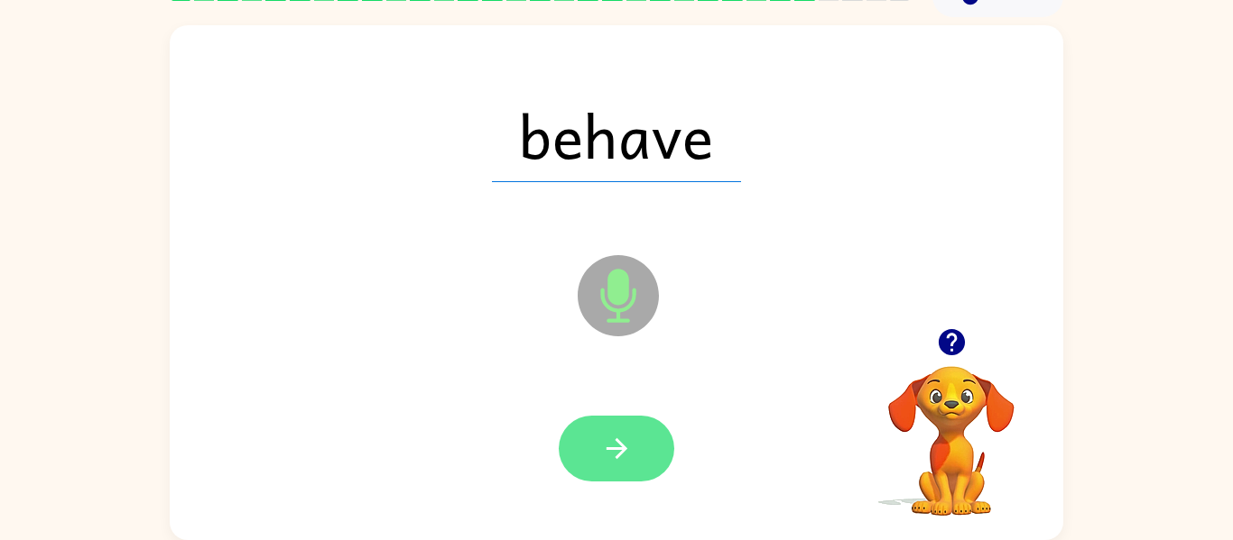
click at [659, 433] on button "button" at bounding box center [616, 449] width 115 height 66
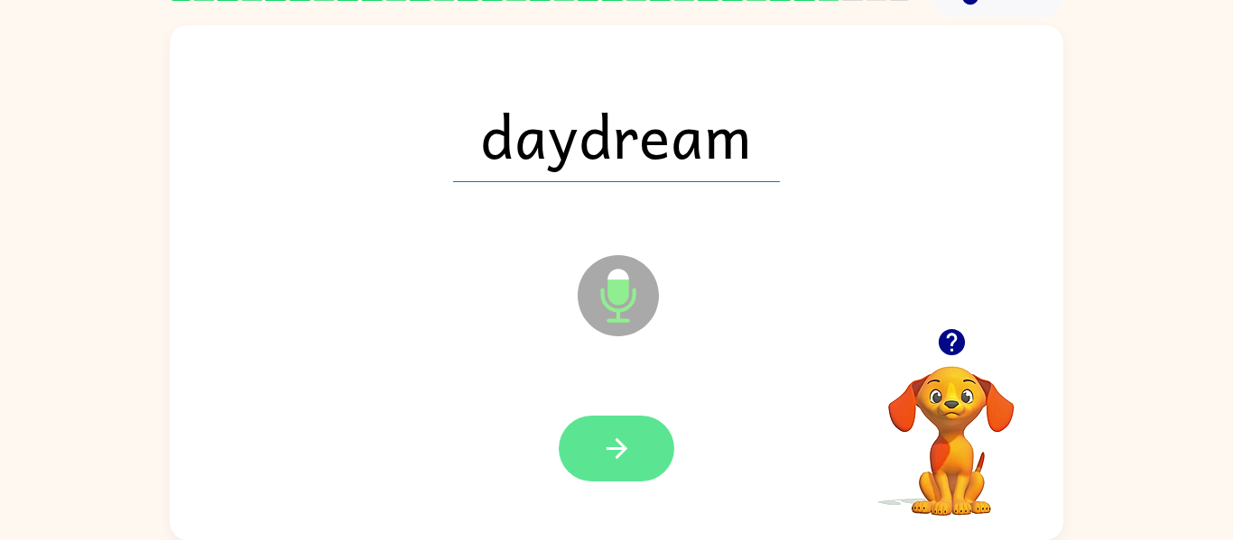
click at [637, 451] on button "button" at bounding box center [616, 449] width 115 height 66
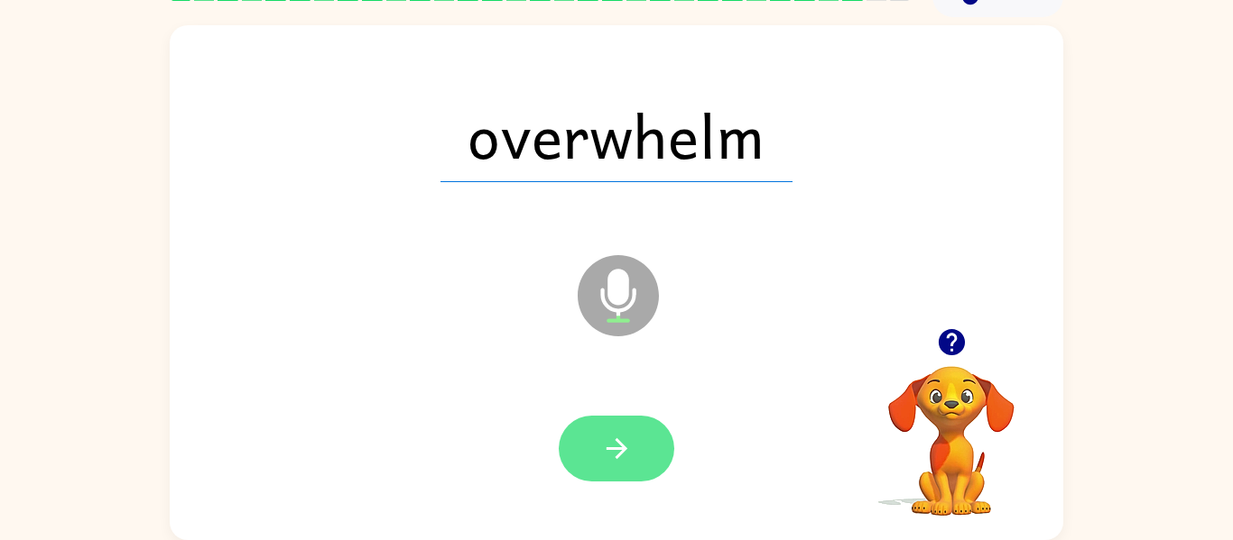
click at [664, 444] on button "button" at bounding box center [616, 449] width 115 height 66
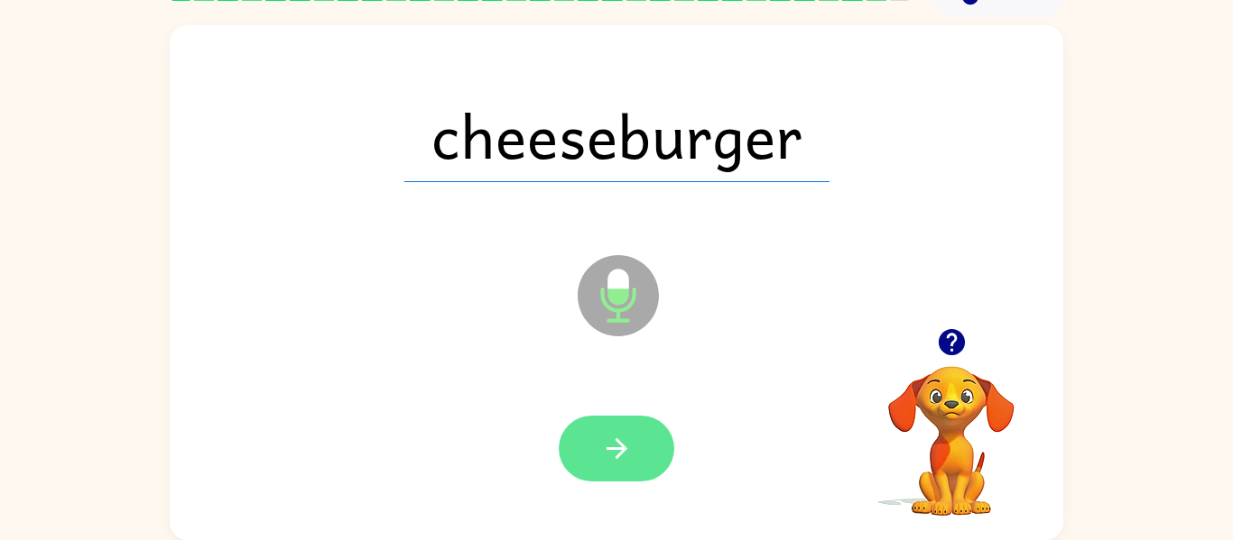
click at [626, 456] on icon "button" at bounding box center [617, 449] width 32 height 32
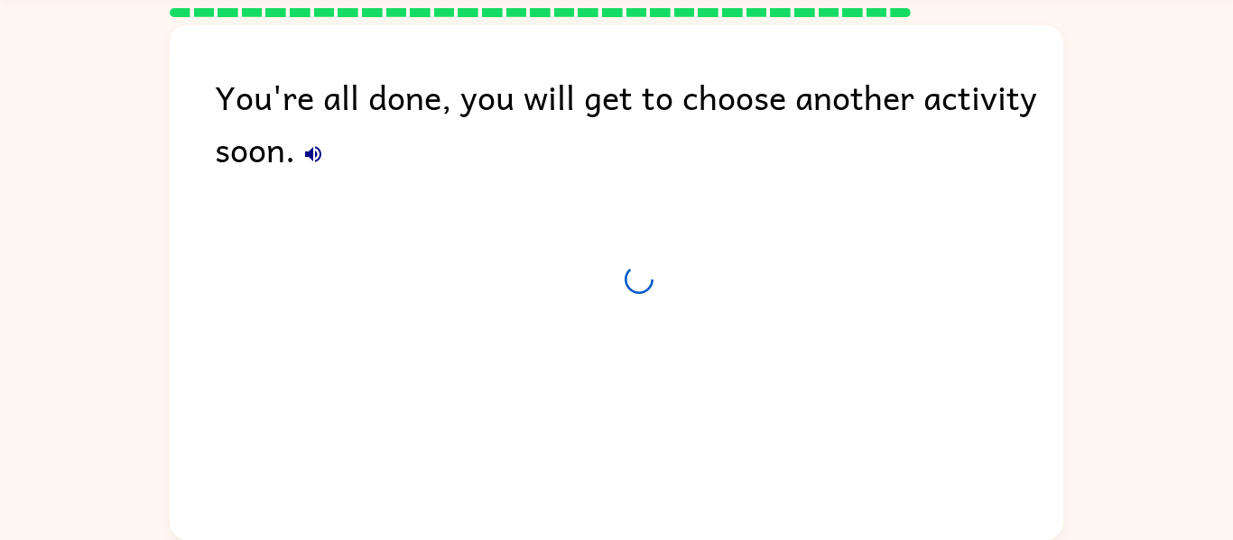
scroll to position [61, 0]
